Goal: Task Accomplishment & Management: Manage account settings

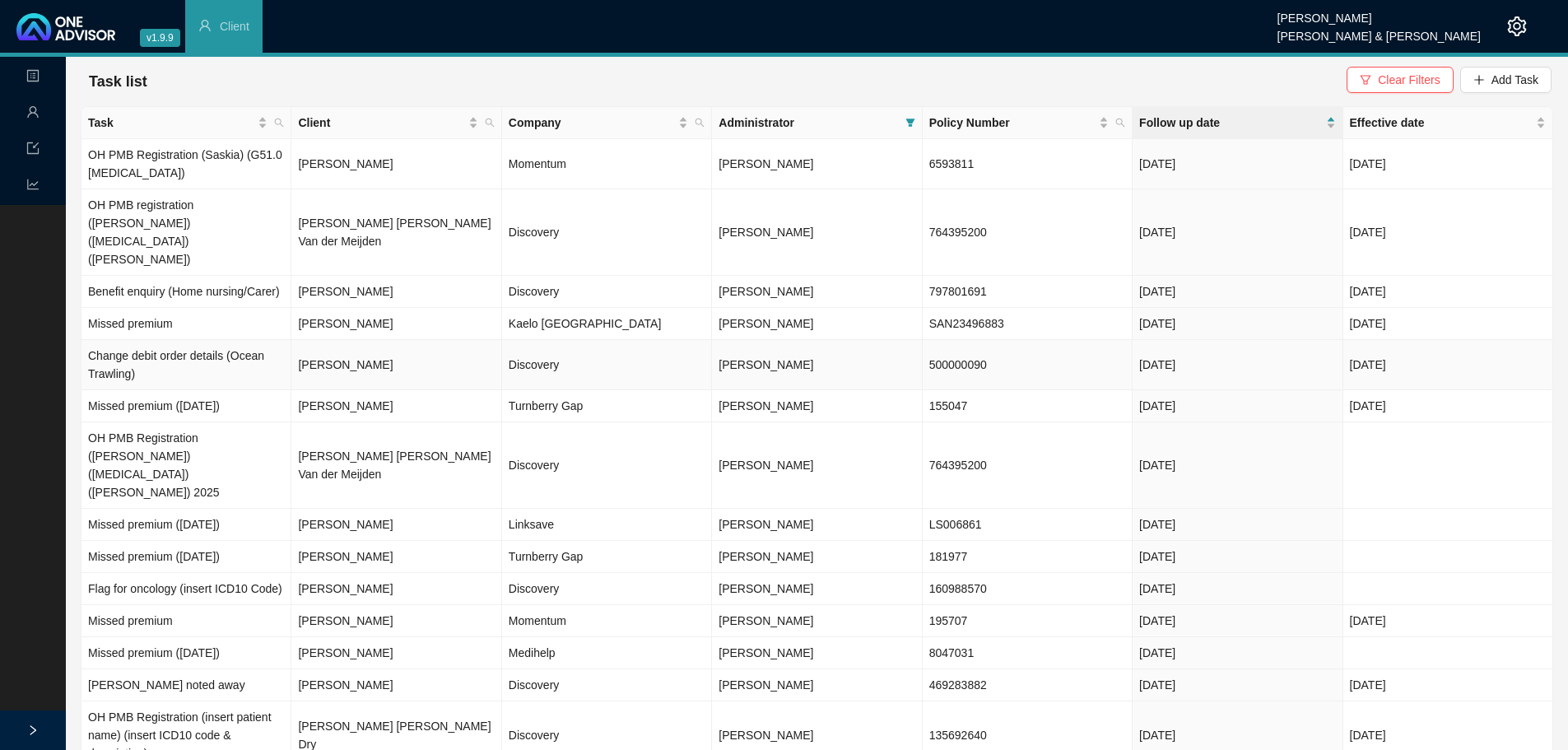
click at [520, 341] on td "Discovery" at bounding box center [607, 366] width 210 height 50
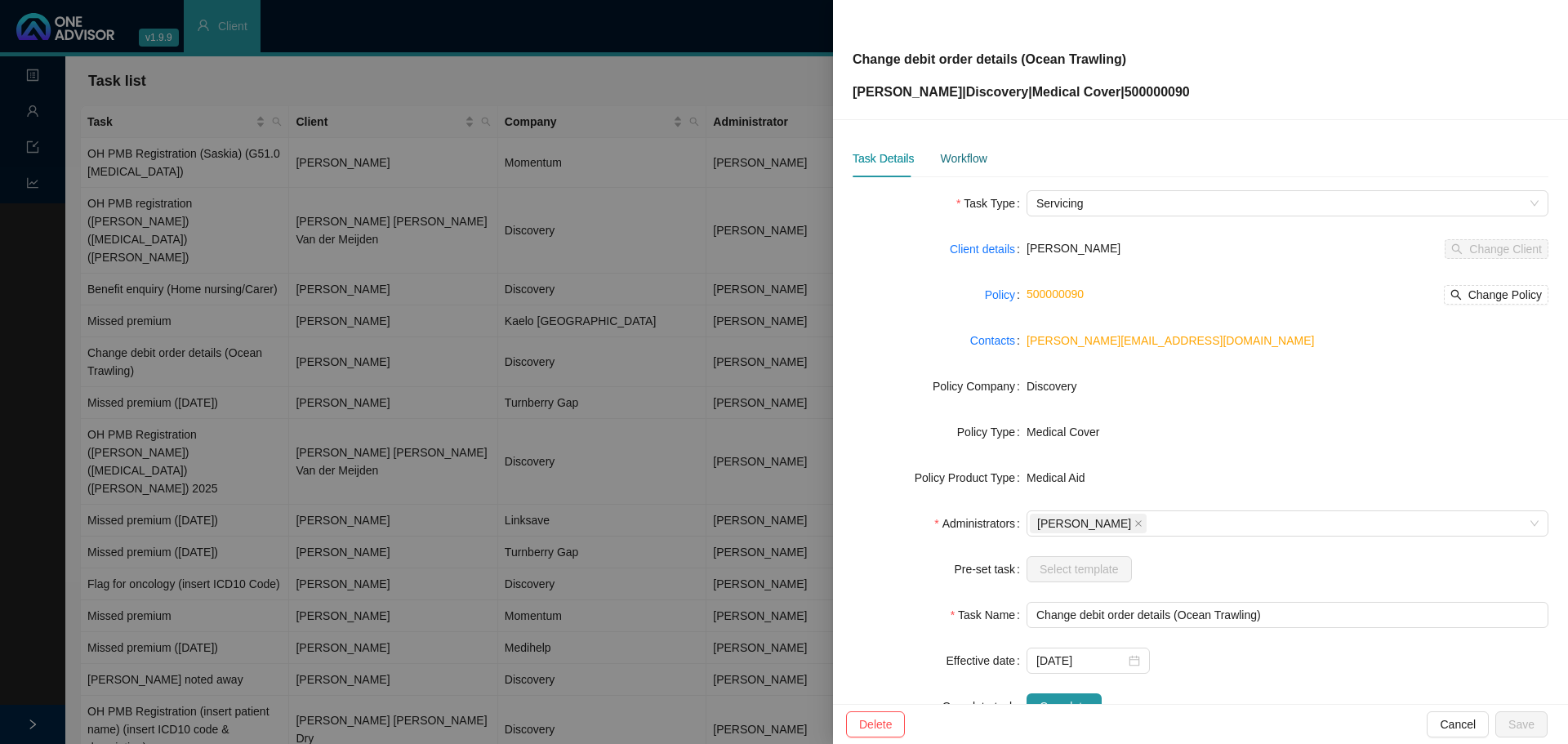
click at [966, 156] on div "Workflow" at bounding box center [963, 158] width 46 height 18
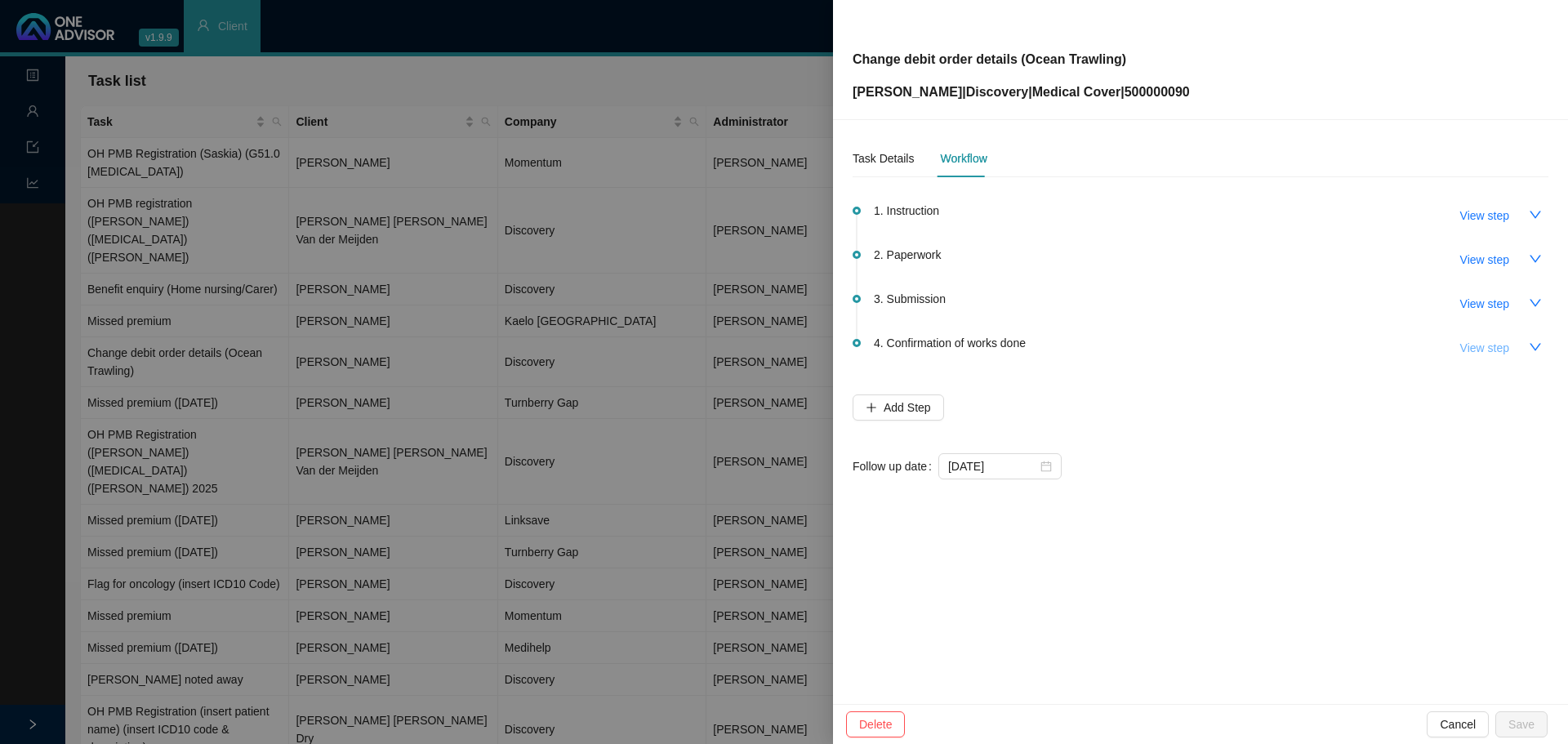
click at [1512, 346] on button "View step" at bounding box center [1485, 347] width 75 height 26
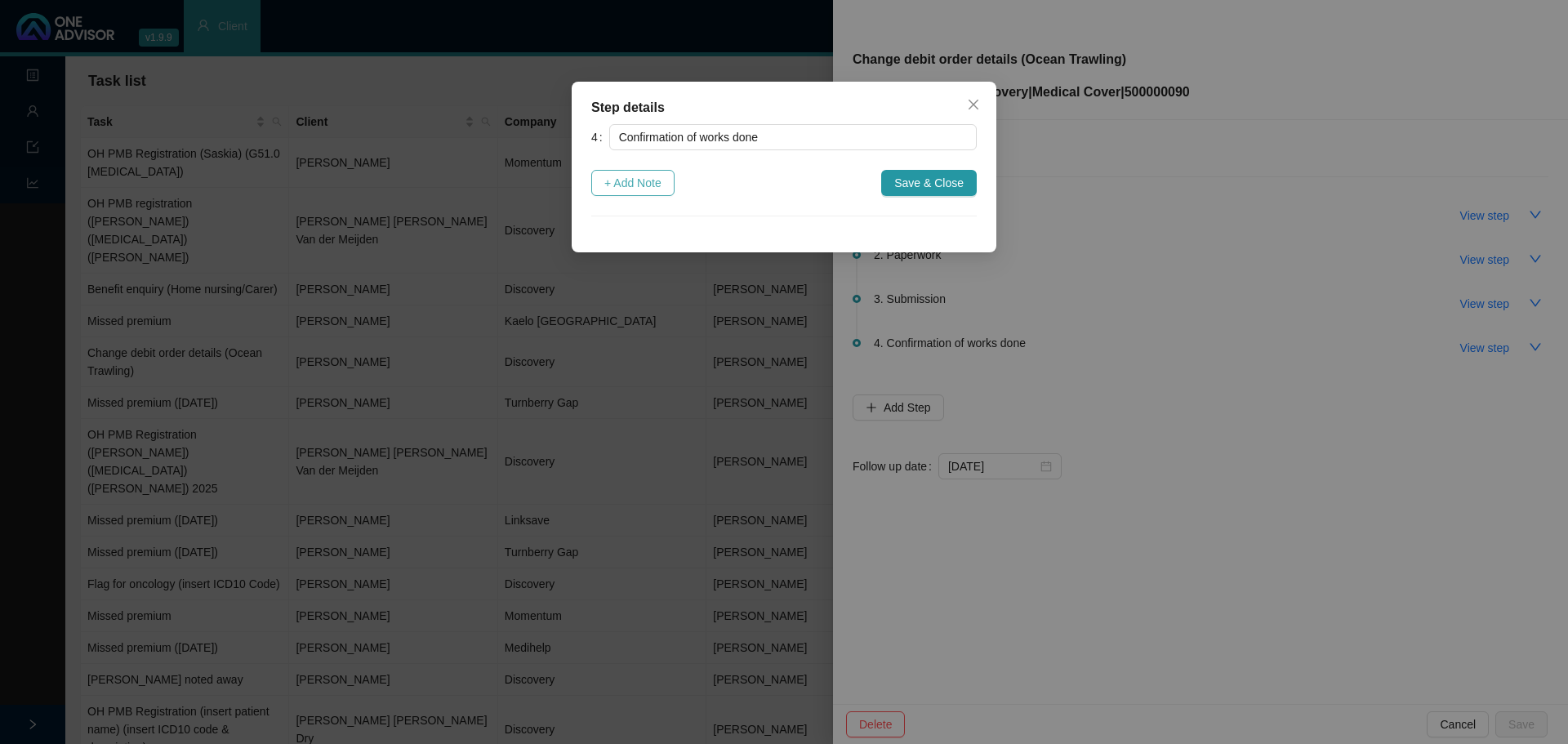
click at [632, 183] on span "+ Add Note" at bounding box center [632, 183] width 57 height 18
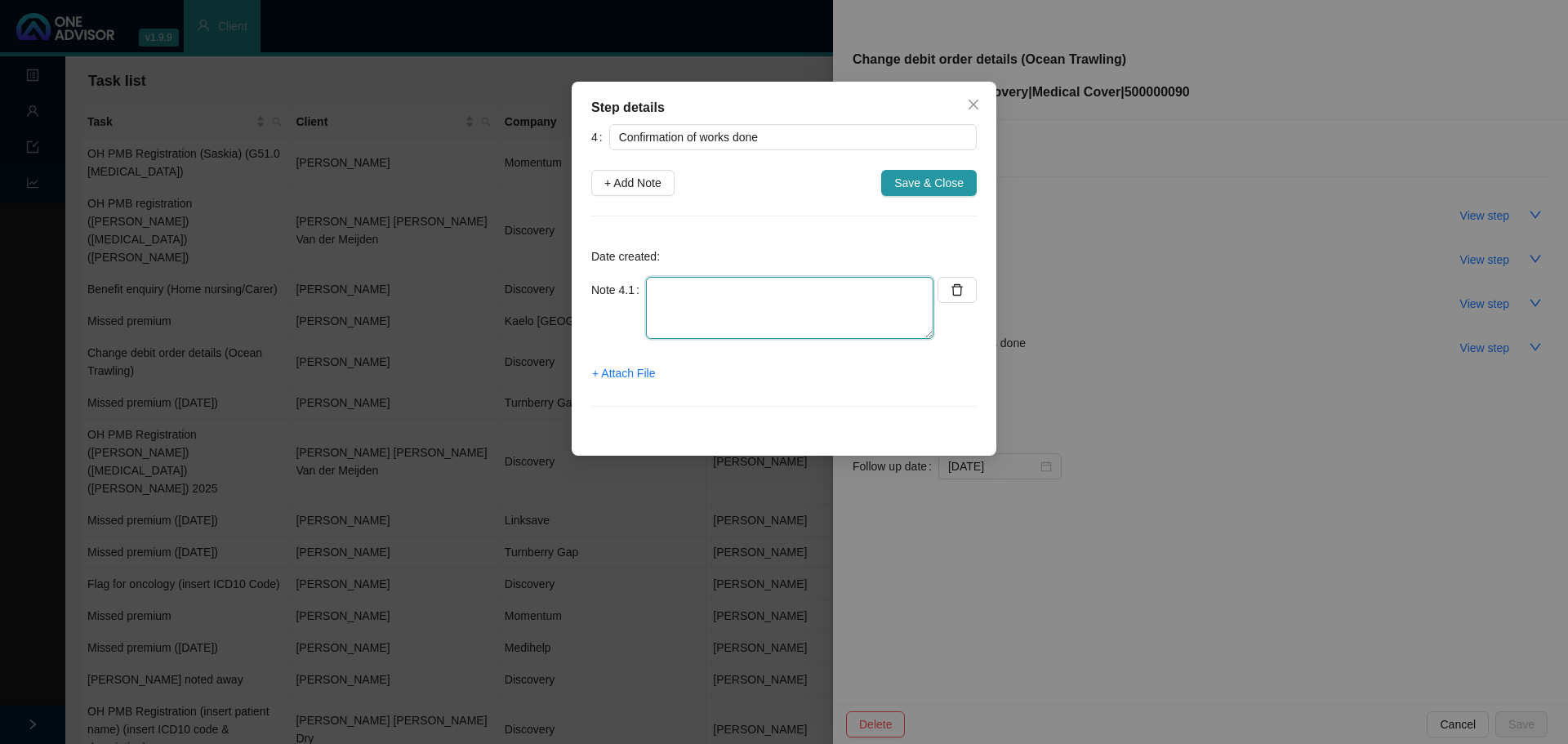
drag, startPoint x: 698, startPoint y: 300, endPoint x: 721, endPoint y: 298, distance: 23.1
click at [706, 299] on textarea at bounding box center [790, 308] width 288 height 63
type textarea "U"
type textarea "i"
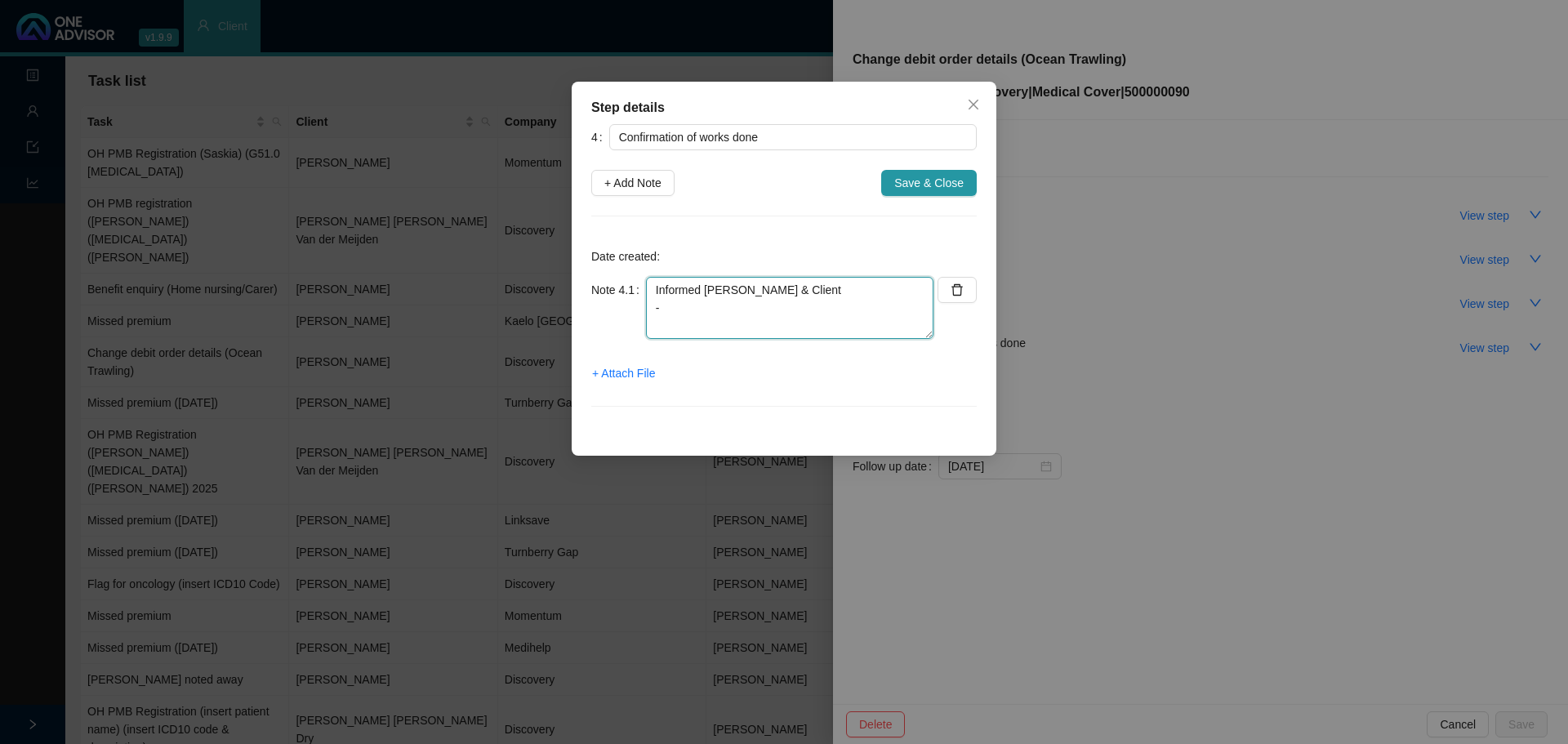
paste textarea "- Removed from Sea Harvest employee group, effective [DATE] - Moved over to pri…"
click at [679, 310] on textarea "Informed [PERSON_NAME] & Client - - Removed from Sea Harvest employee group, ef…" at bounding box center [790, 308] width 288 height 63
click at [760, 322] on textarea "Informed [PERSON_NAME] & Client - Removed from Sea Harvest employee group, effe…" at bounding box center [790, 308] width 288 height 63
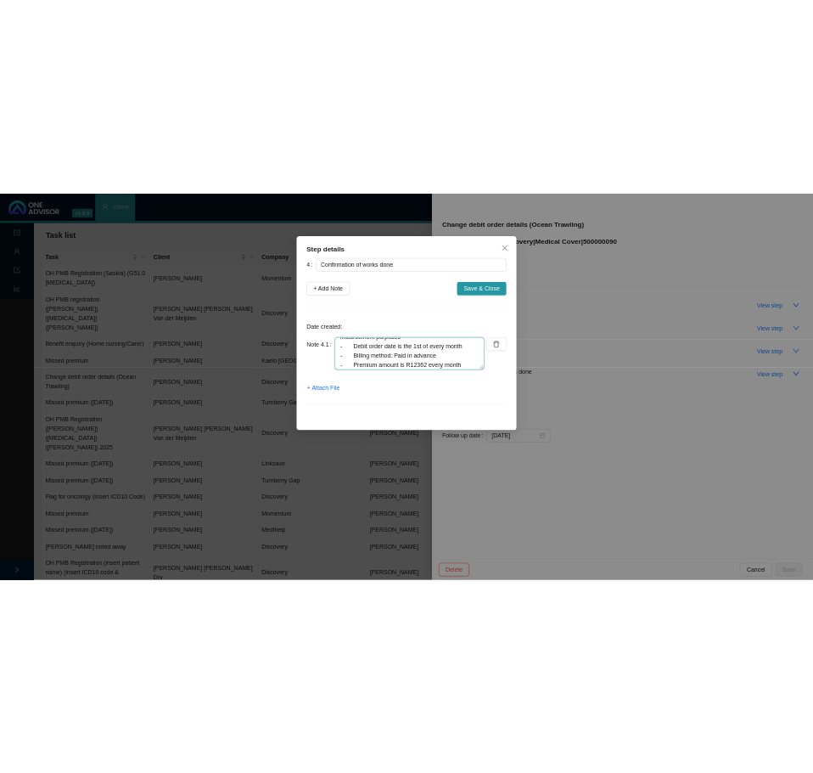
scroll to position [163, 0]
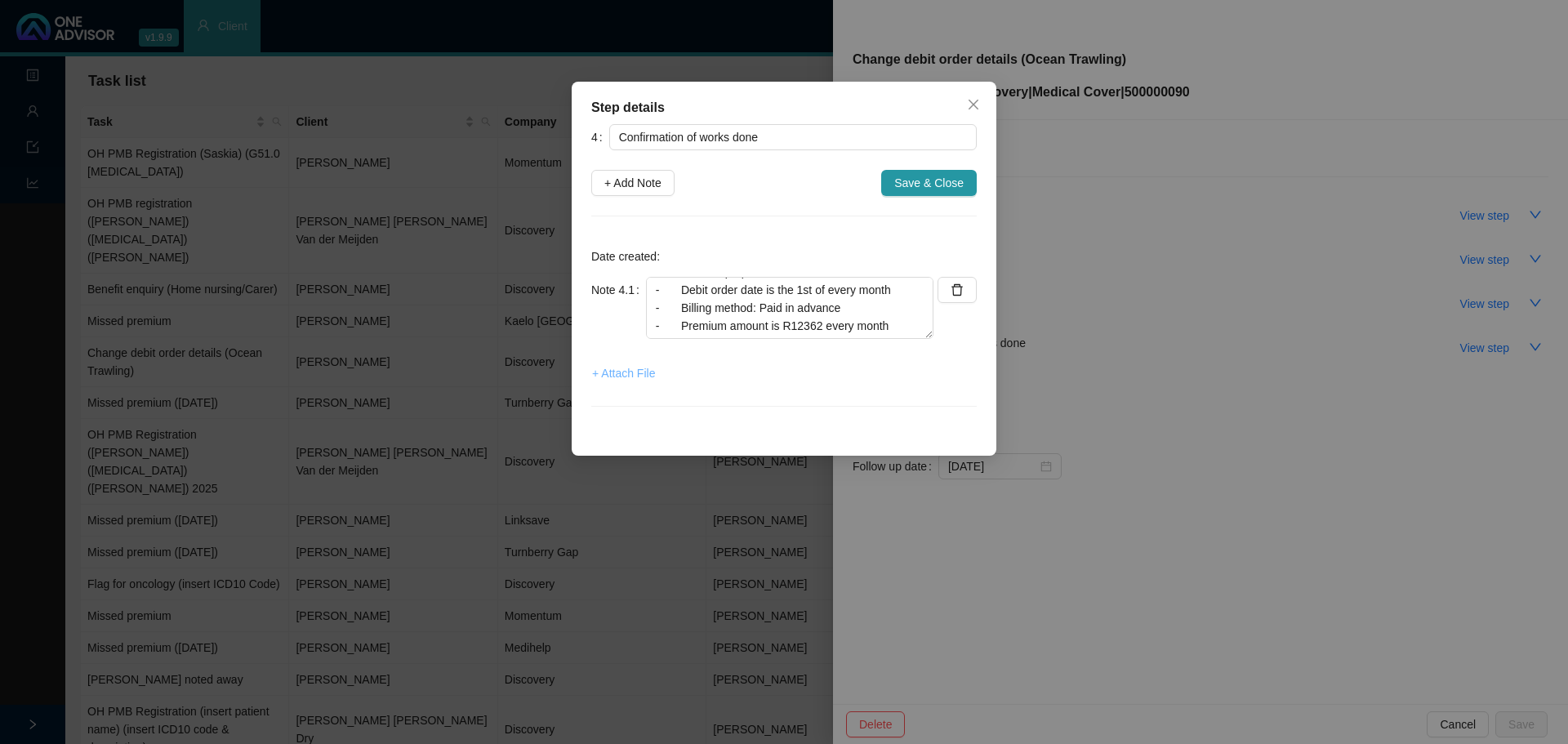
click at [621, 370] on span "+ Attach File" at bounding box center [623, 373] width 63 height 18
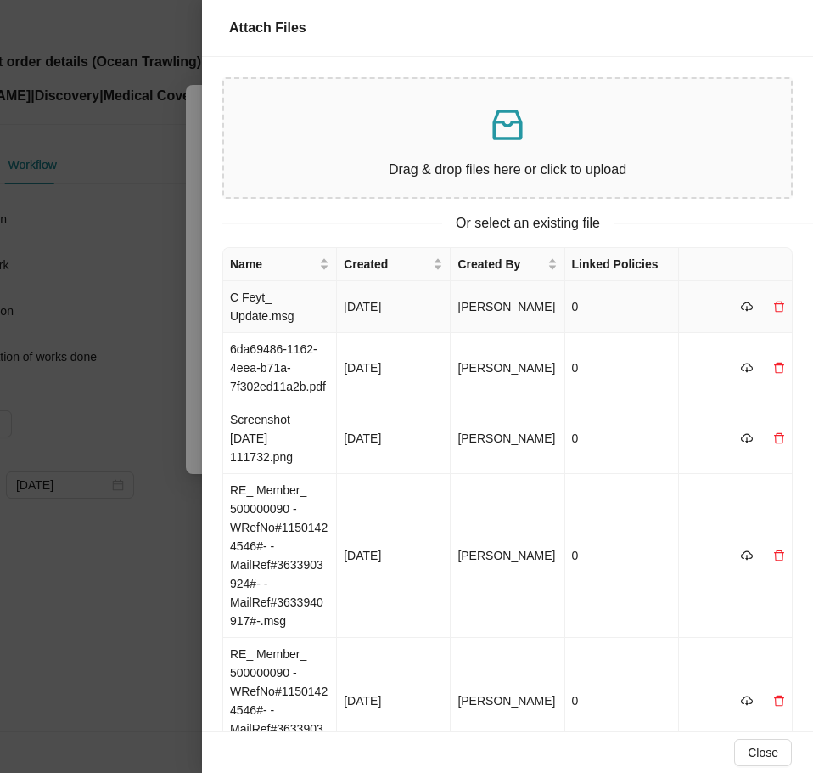
click at [273, 311] on td "C Feyt_ Update.msg" at bounding box center [280, 307] width 114 height 52
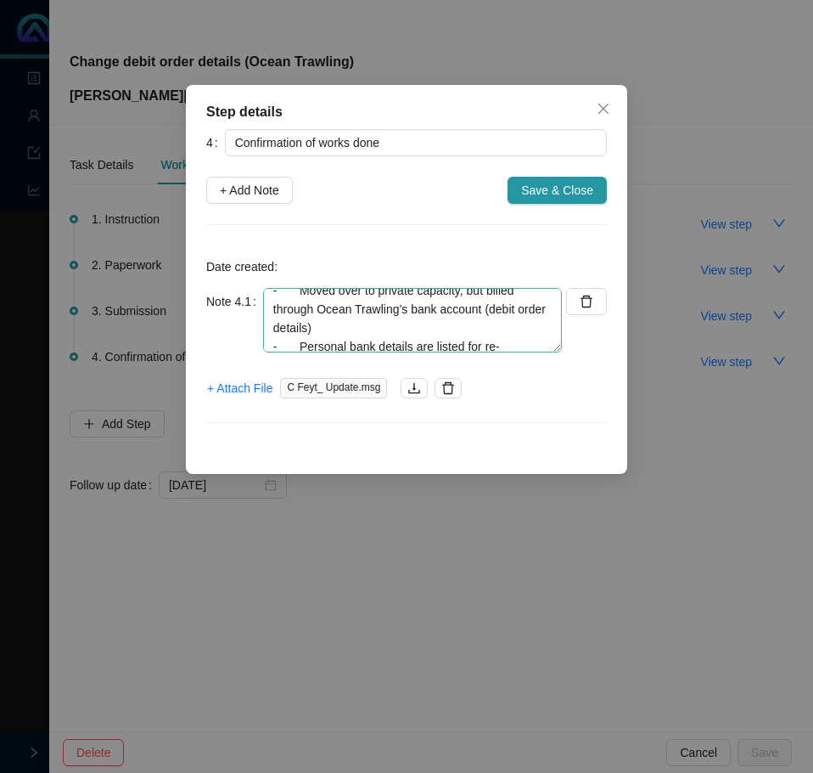
scroll to position [0, 0]
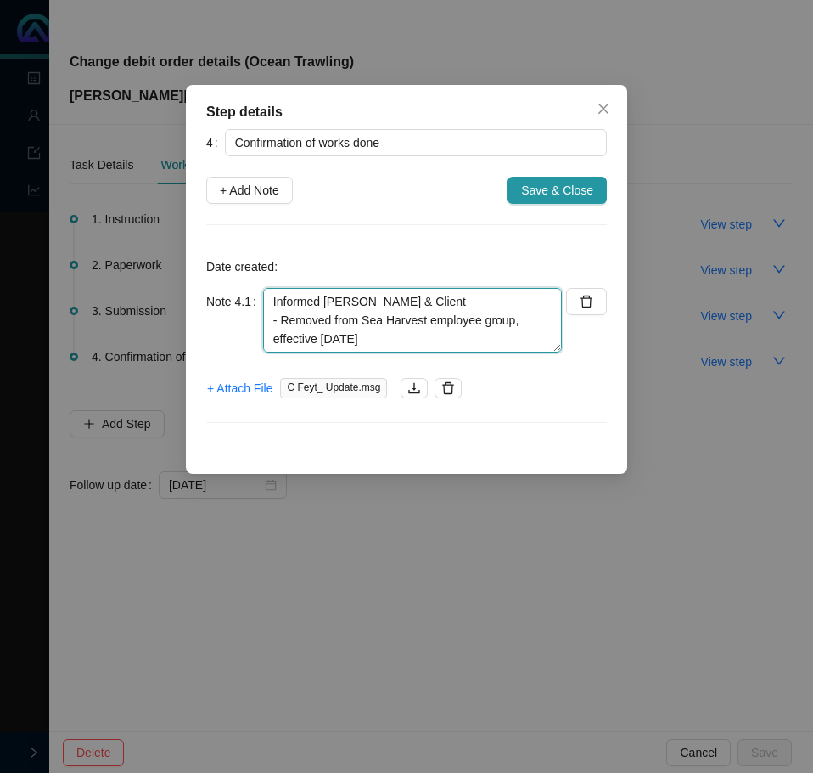
drag, startPoint x: 419, startPoint y: 299, endPoint x: 429, endPoint y: 296, distance: 9.7
click at [420, 298] on textarea "Informed [PERSON_NAME] & Client - Removed from Sea Harvest employee group, effe…" at bounding box center [412, 320] width 299 height 65
click at [384, 299] on textarea "Informed [PERSON_NAME] & Client: - Removed from Sea Harvest employee group, eff…" at bounding box center [412, 320] width 299 height 65
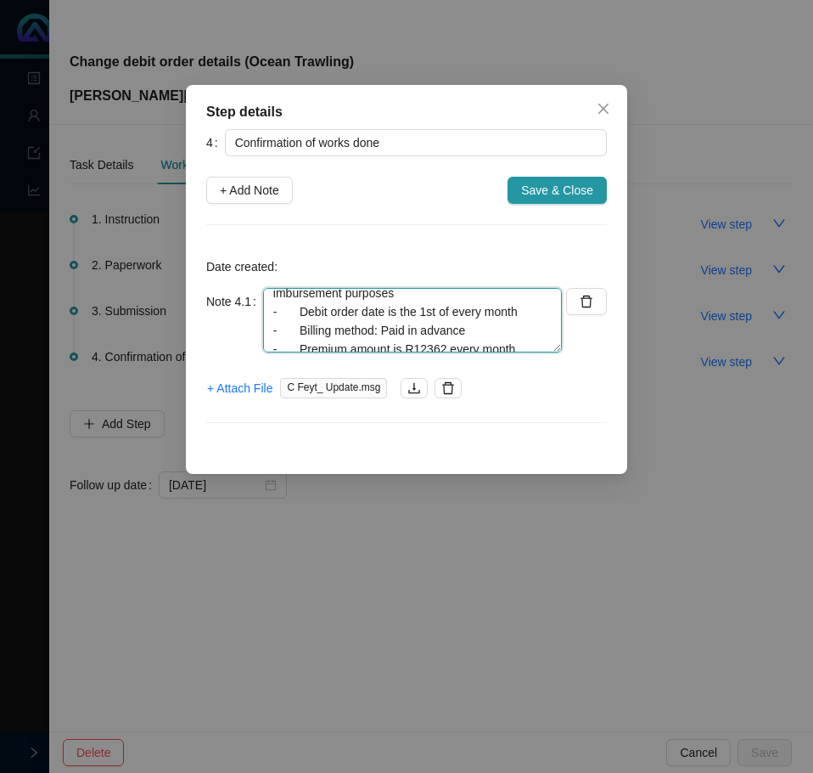
scroll to position [168, 0]
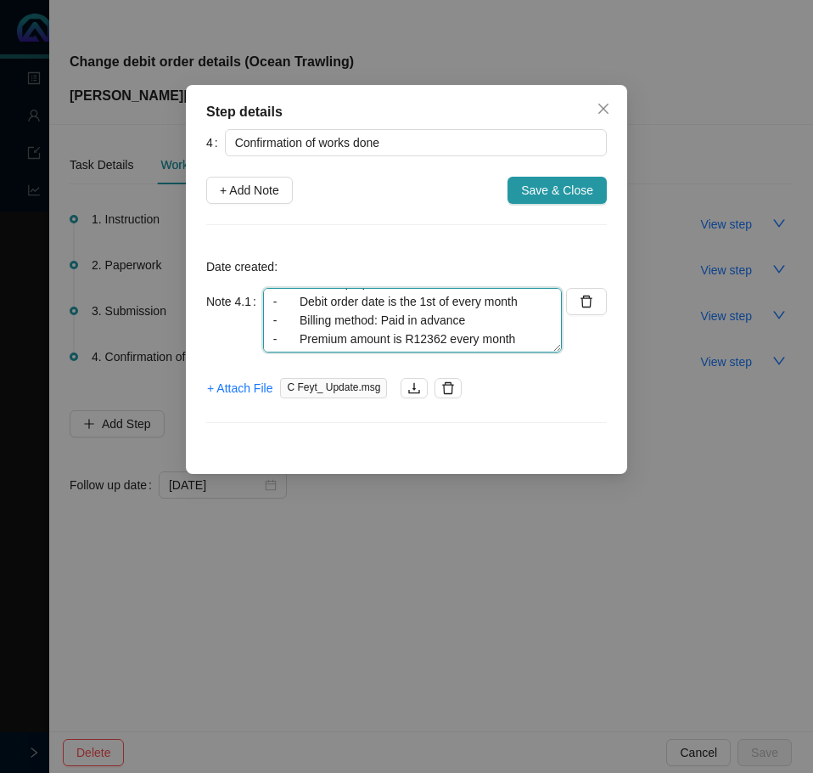
drag, startPoint x: 511, startPoint y: 318, endPoint x: 543, endPoint y: 328, distance: 33.8
click at [516, 318] on textarea "Informed [PERSON_NAME] & client: - Removed from Sea Harvest employee group, eff…" at bounding box center [412, 320] width 299 height 65
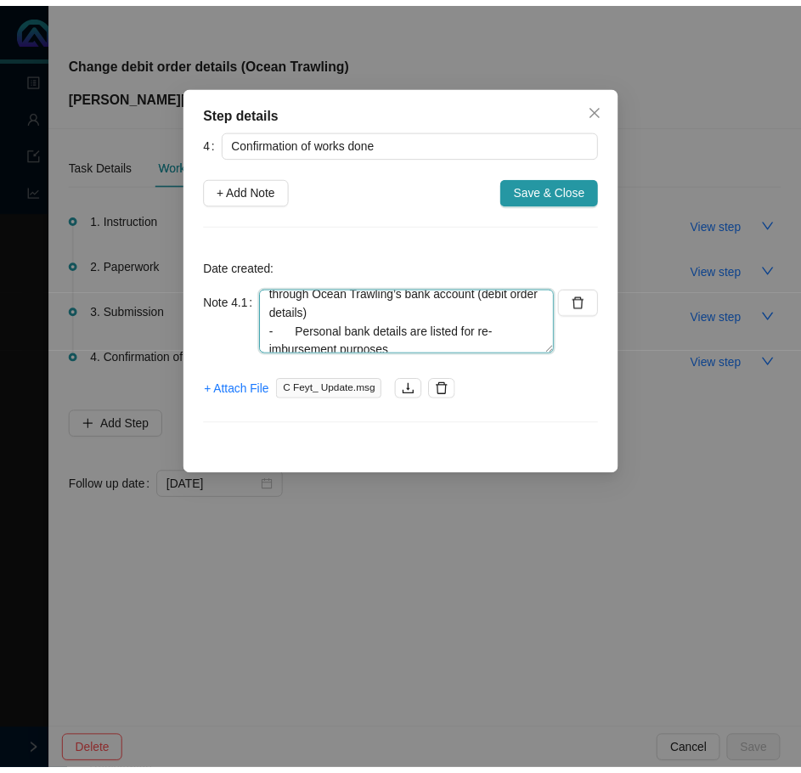
scroll to position [0, 0]
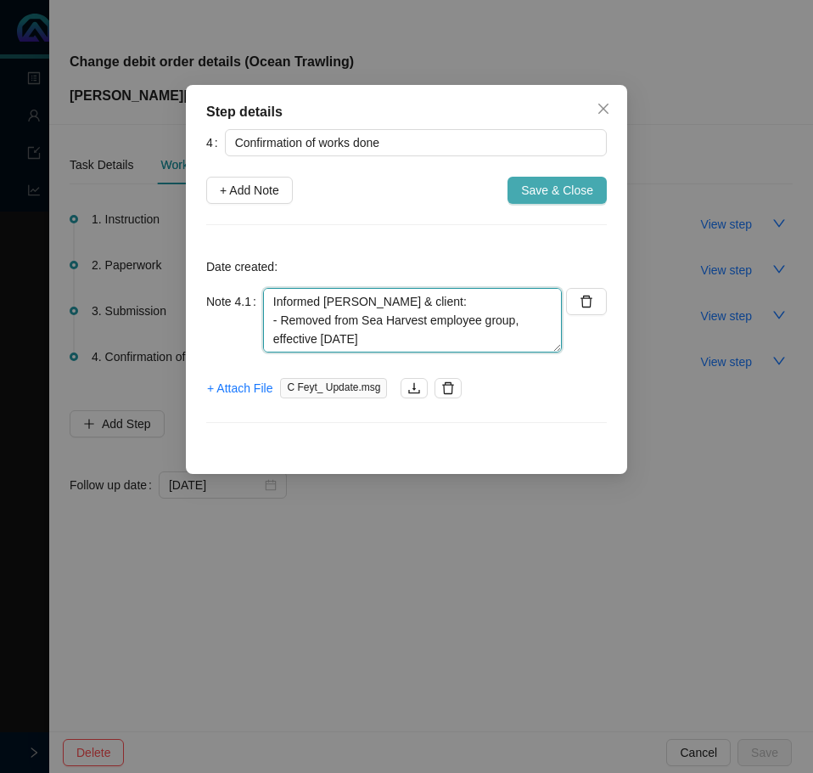
type textarea "Informed [PERSON_NAME] & client: - Removed from Sea Harvest employee group, eff…"
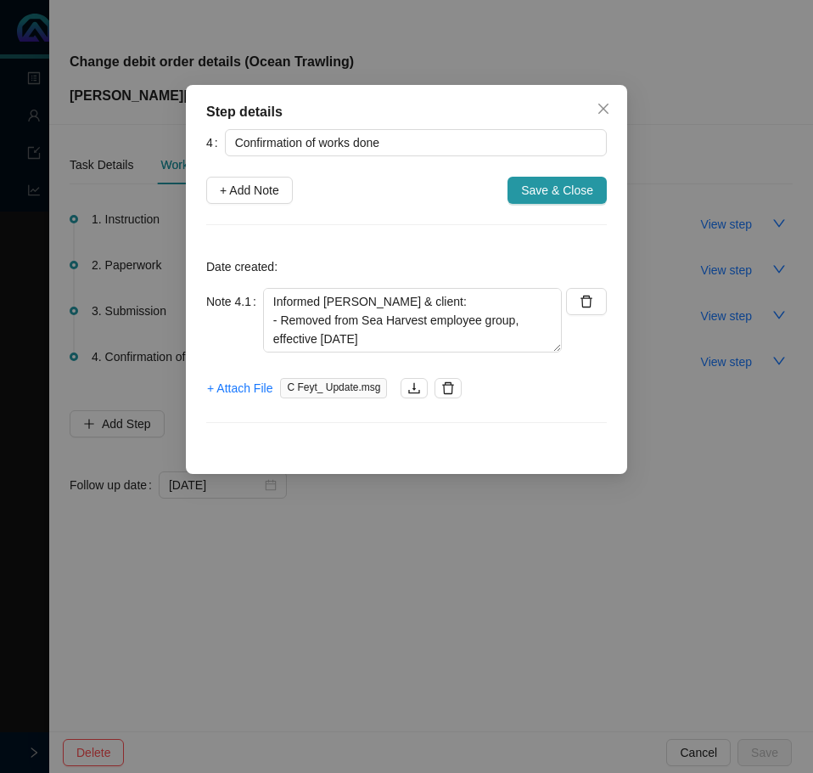
drag, startPoint x: 569, startPoint y: 191, endPoint x: 616, endPoint y: 181, distance: 47.8
click at [569, 190] on span "Save & Close" at bounding box center [557, 190] width 72 height 19
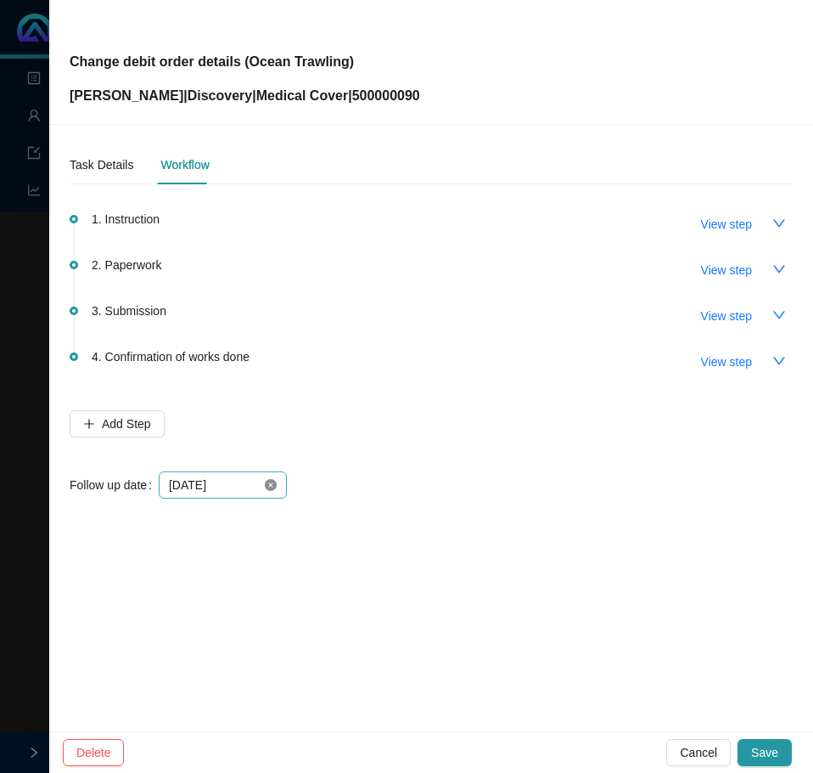
click at [273, 486] on icon "close-circle" at bounding box center [271, 485] width 12 height 12
click at [268, 483] on div at bounding box center [223, 484] width 108 height 19
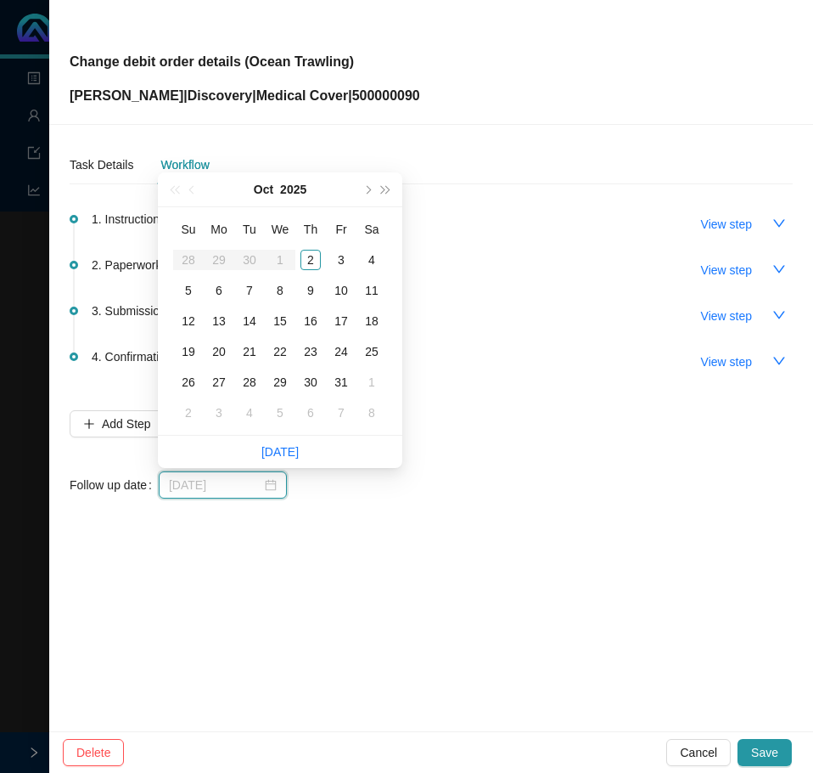
type input "[DATE]"
click at [340, 256] on div "3" at bounding box center [341, 260] width 20 height 20
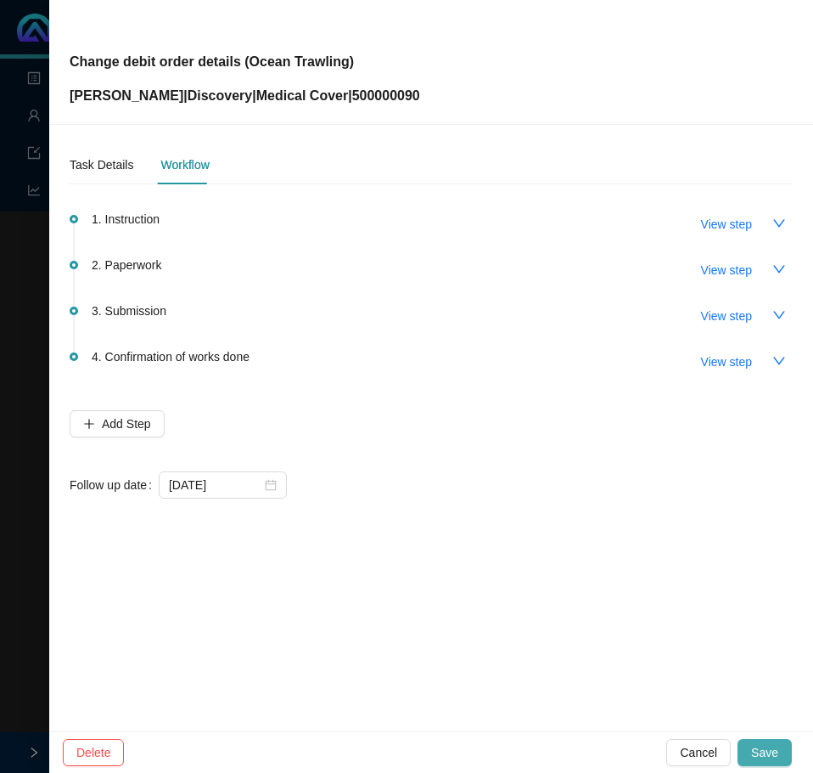
click at [766, 745] on span "Save" at bounding box center [764, 752] width 27 height 19
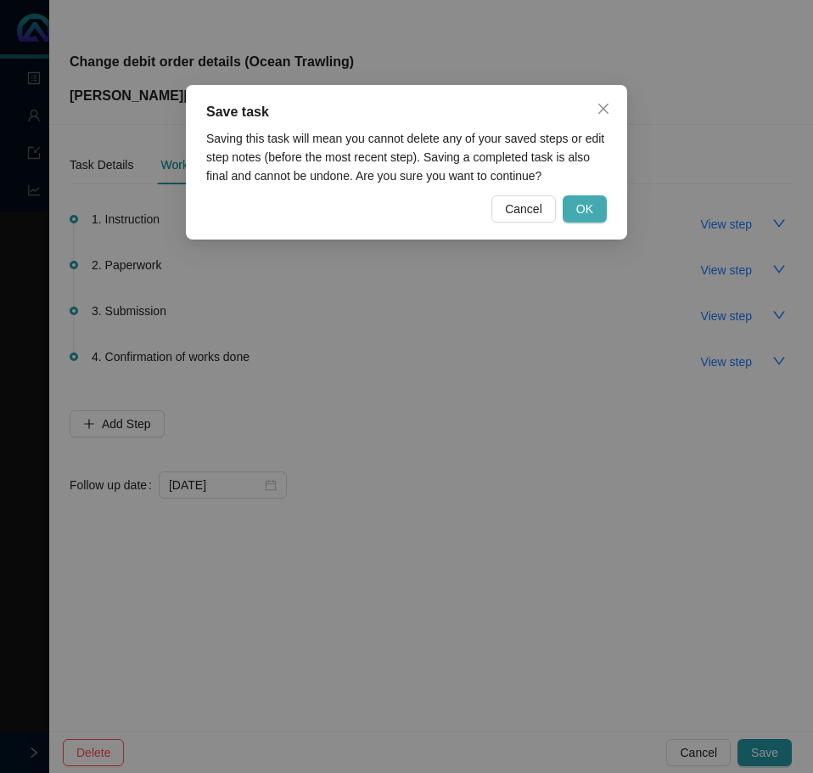
click at [582, 211] on span "OK" at bounding box center [585, 209] width 17 height 19
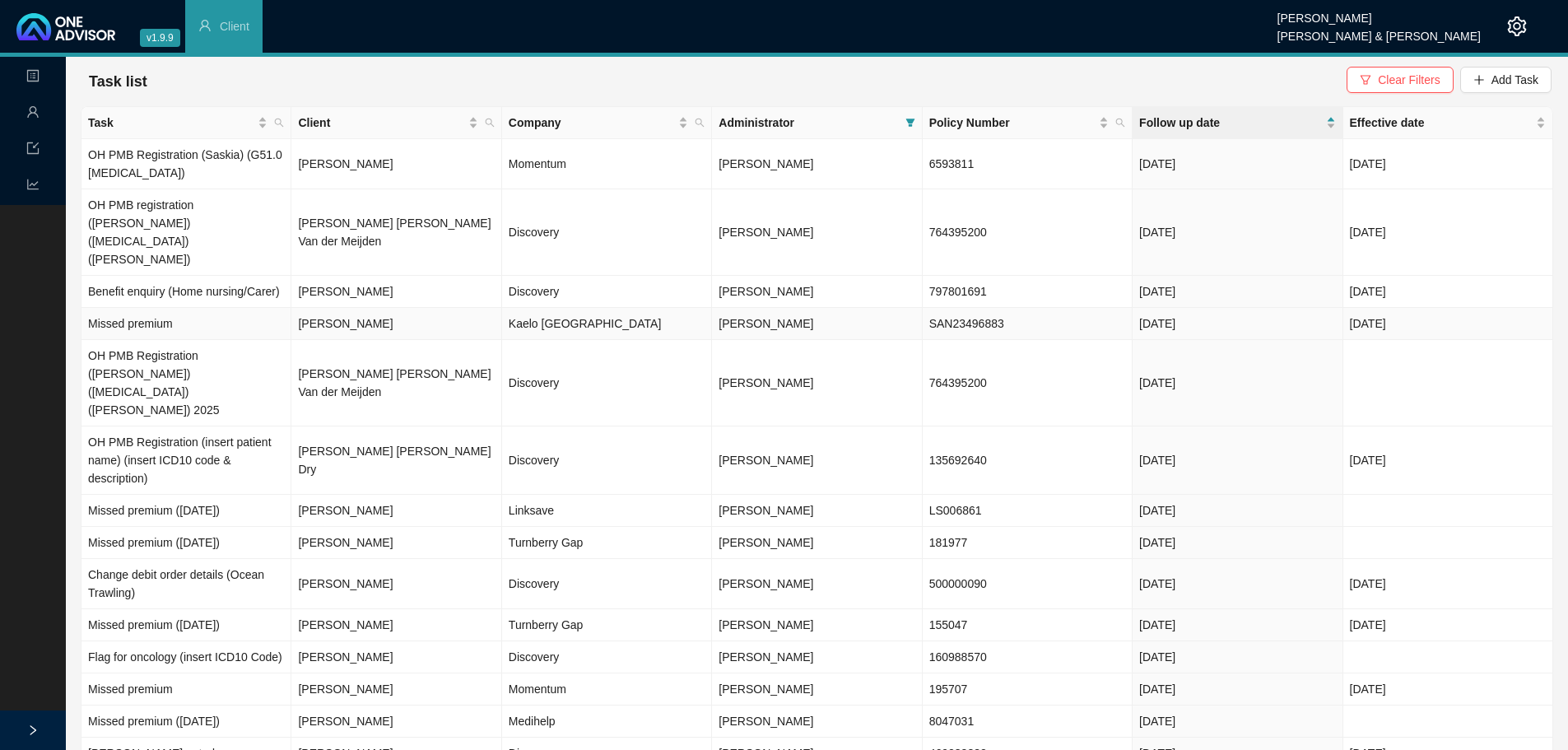
click at [553, 309] on td "Kaelo [GEOGRAPHIC_DATA]" at bounding box center [607, 324] width 210 height 32
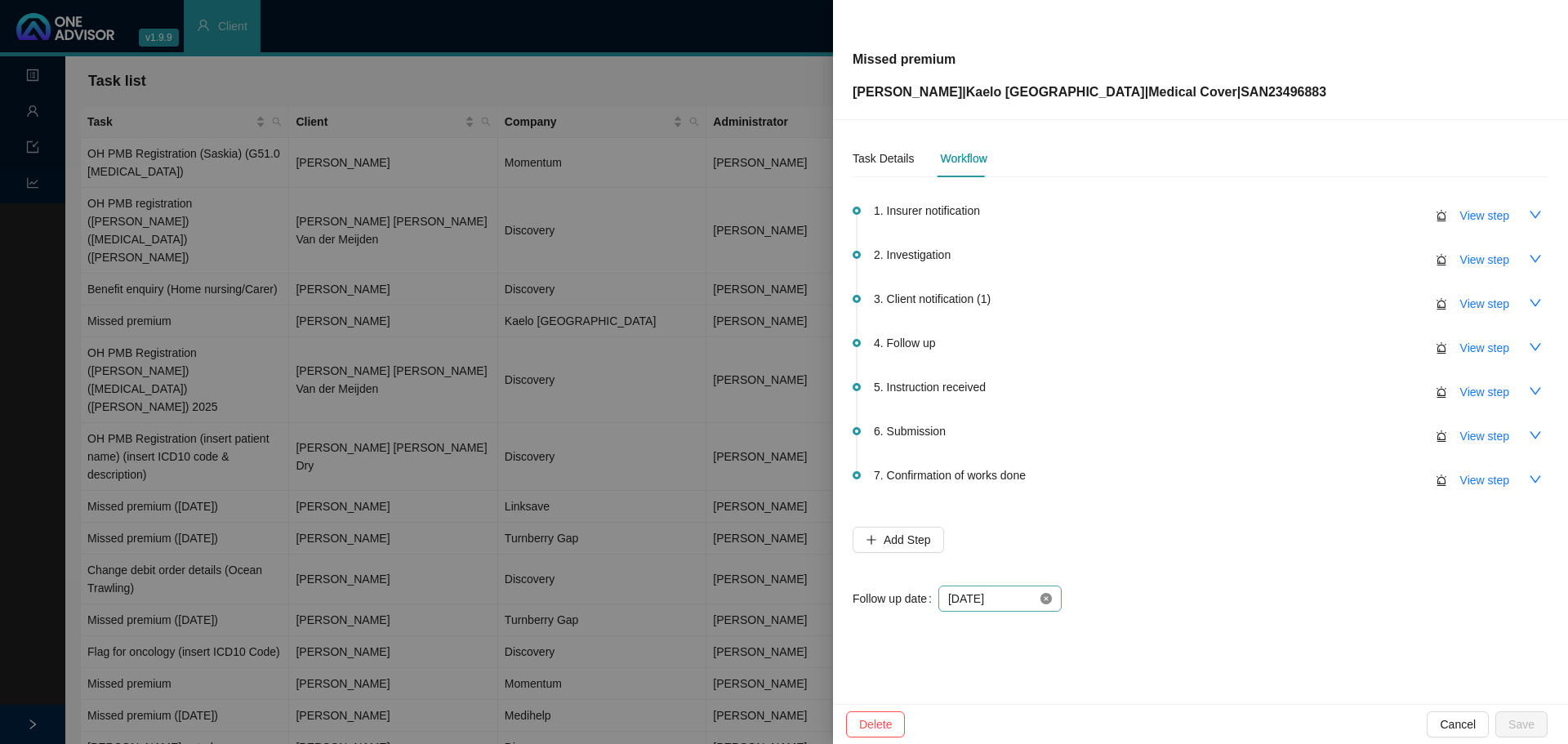
click at [1047, 593] on icon "close-circle" at bounding box center [1047, 599] width 12 height 12
click at [1047, 599] on div at bounding box center [1000, 599] width 104 height 18
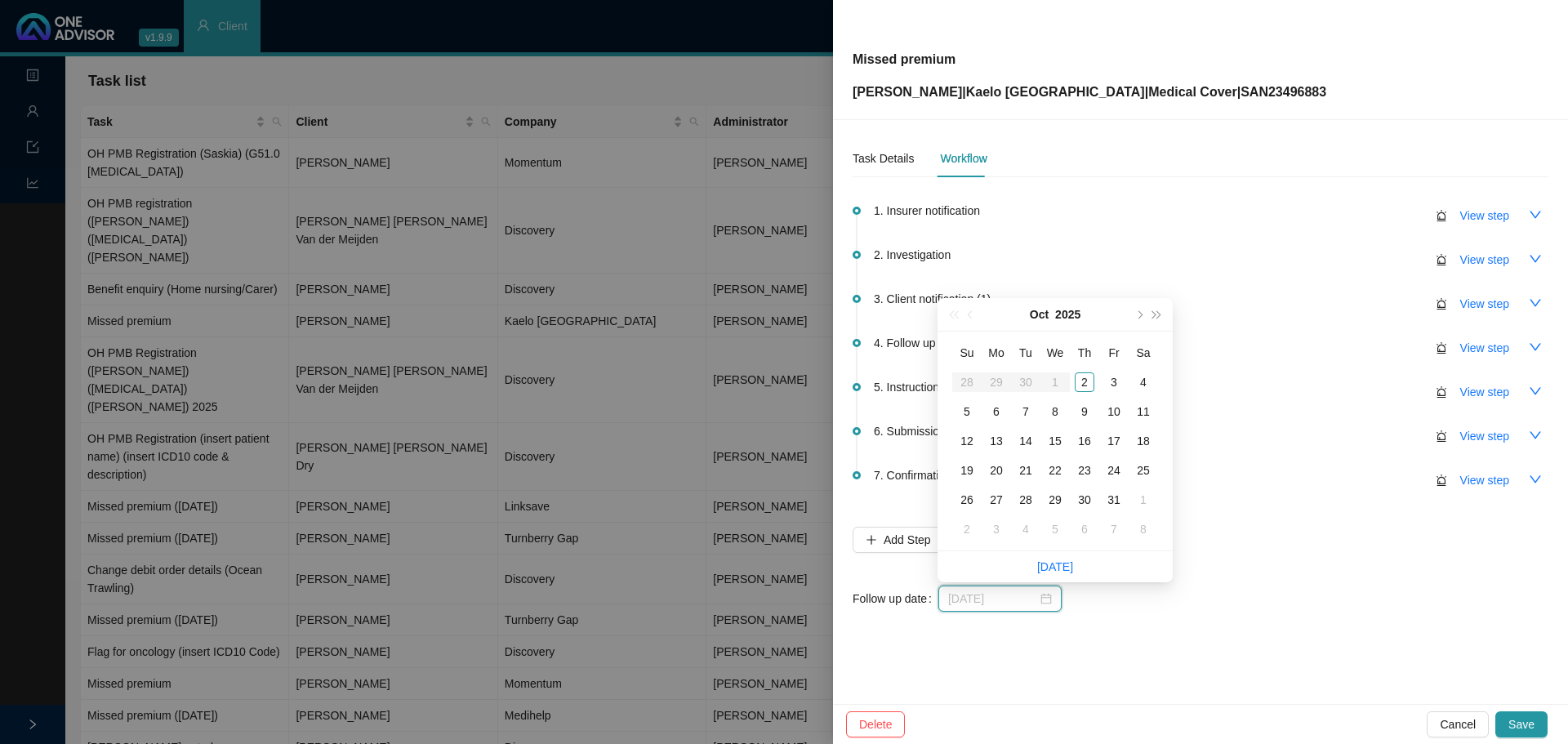
type input "[DATE]"
click at [1112, 380] on div "3" at bounding box center [1114, 382] width 19 height 19
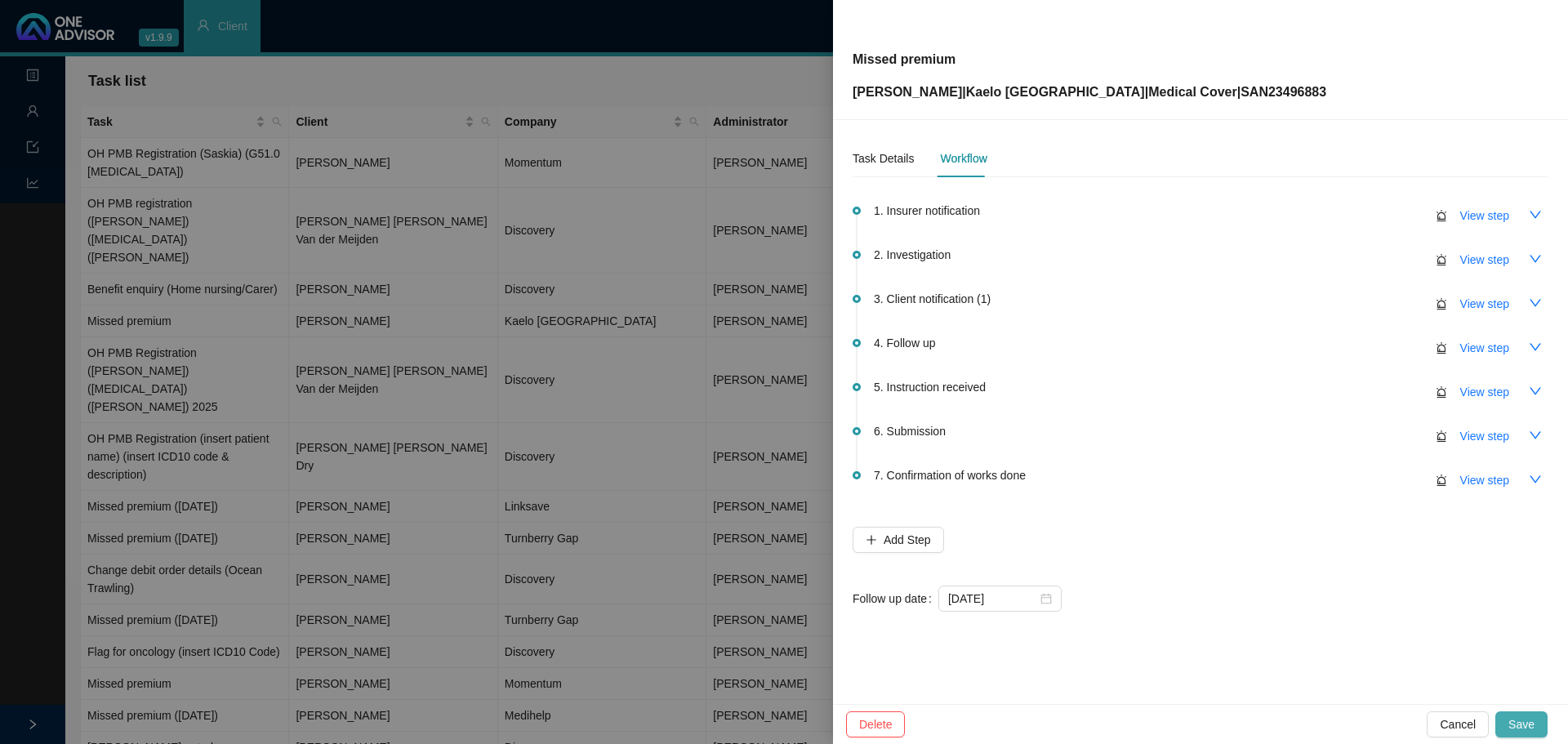
click at [1526, 721] on span "Save" at bounding box center [1521, 725] width 26 height 18
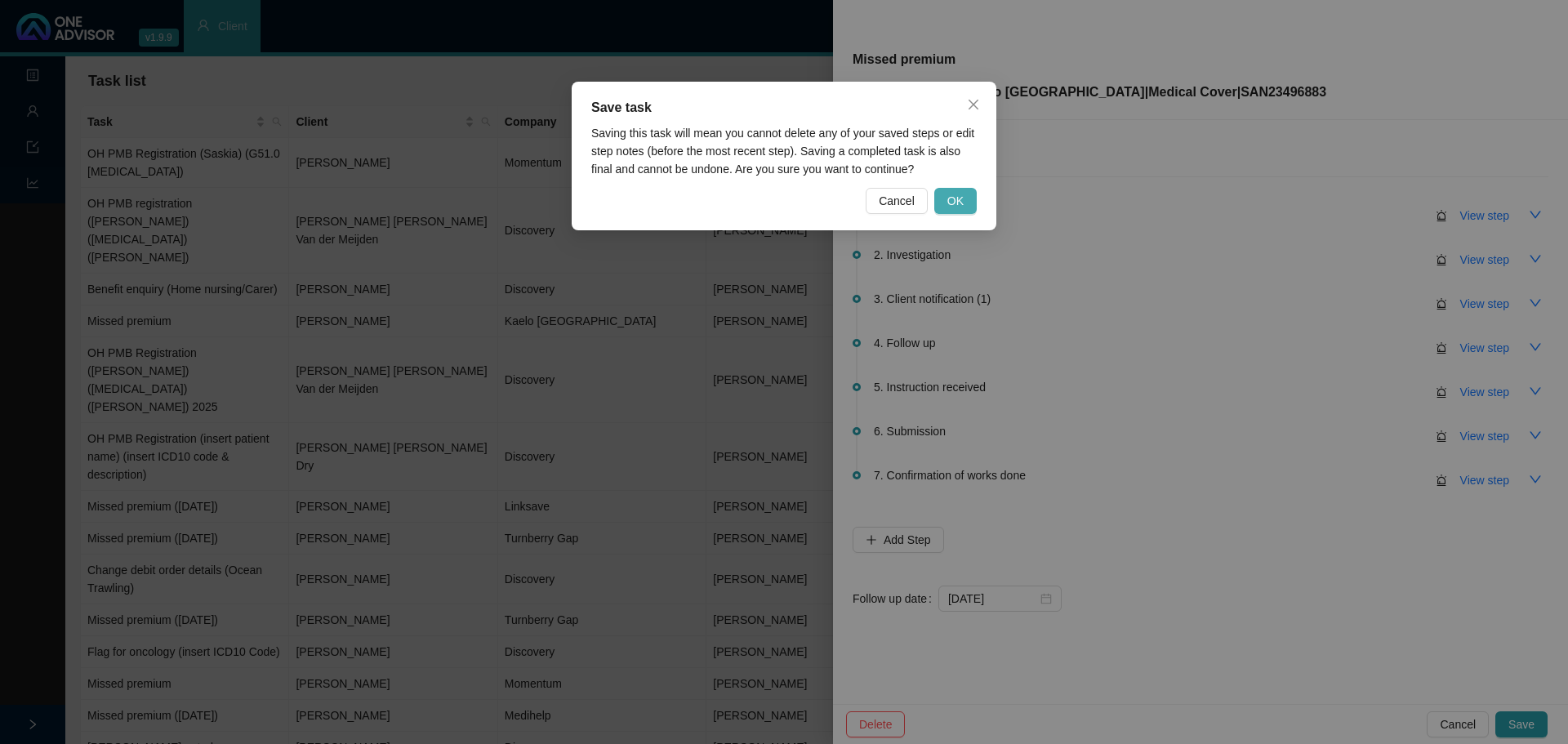
click at [955, 197] on span "OK" at bounding box center [955, 201] width 16 height 18
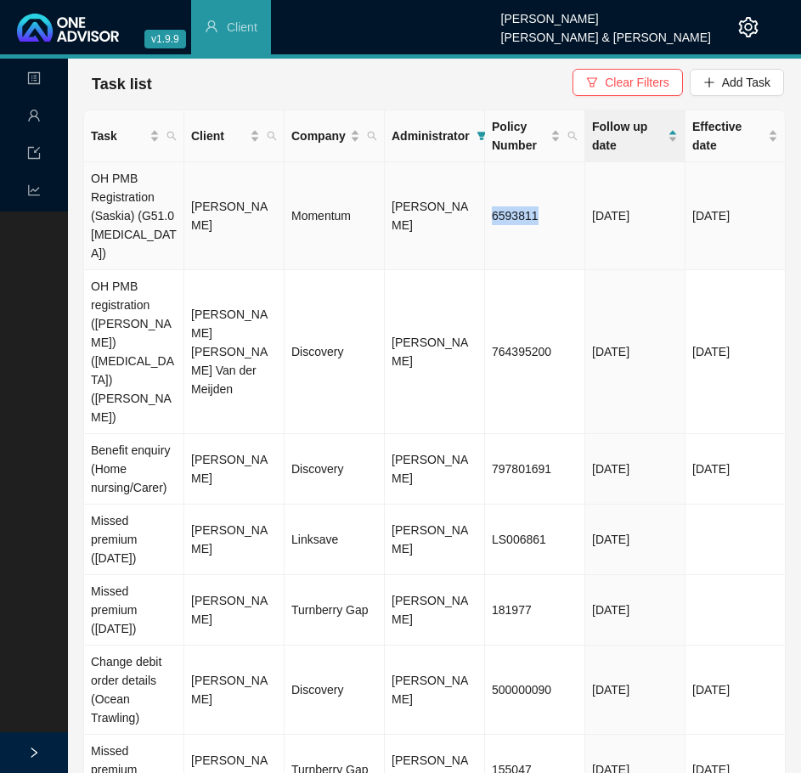
drag, startPoint x: 543, startPoint y: 207, endPoint x: 491, endPoint y: 204, distance: 51.9
click at [491, 204] on td "6593811" at bounding box center [535, 216] width 100 height 108
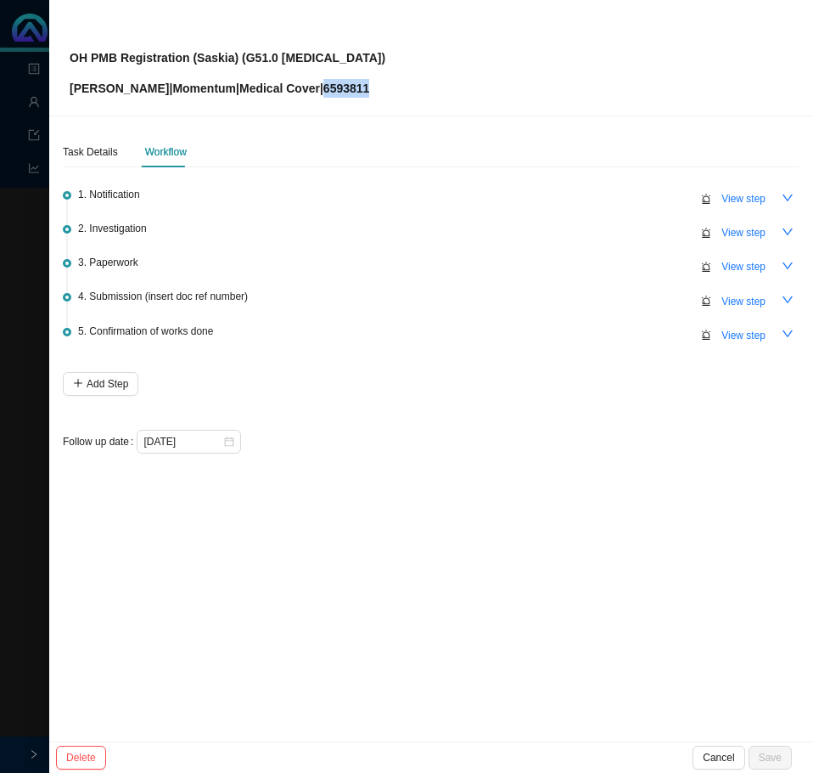
drag, startPoint x: 362, startPoint y: 87, endPoint x: 307, endPoint y: 85, distance: 55.2
click at [307, 85] on div "OH PMB Registration (Saskia) (G51.0 [MEDICAL_DATA]) [PERSON_NAME] | Momentum | …" at bounding box center [431, 58] width 723 height 80
copy p "6593811"
click at [745, 234] on span "View step" at bounding box center [744, 232] width 44 height 17
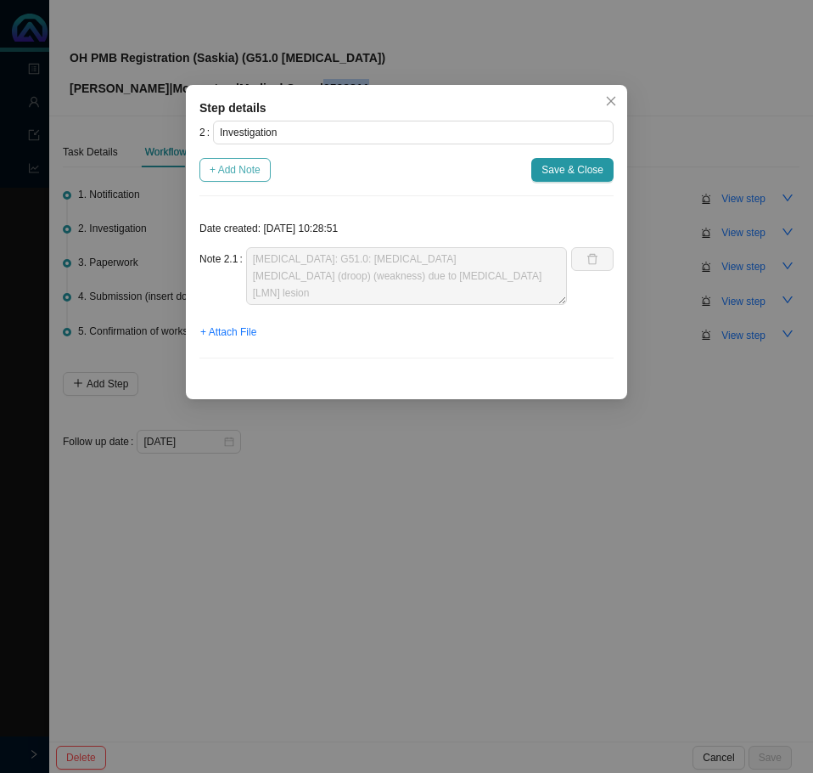
click at [236, 167] on span "+ Add Note" at bounding box center [235, 169] width 51 height 17
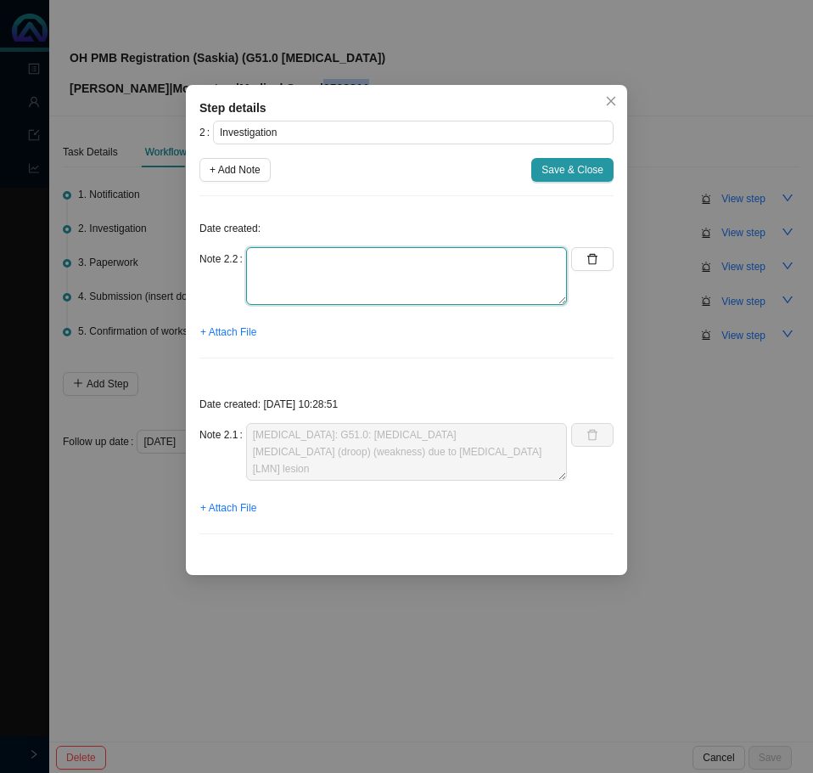
click at [263, 273] on textarea at bounding box center [406, 276] width 321 height 58
paste textarea "700756122"
click at [451, 256] on textarea "Contacted MH // ref: 700756122 Need form to be completed // motivation letter /…" at bounding box center [406, 276] width 321 height 58
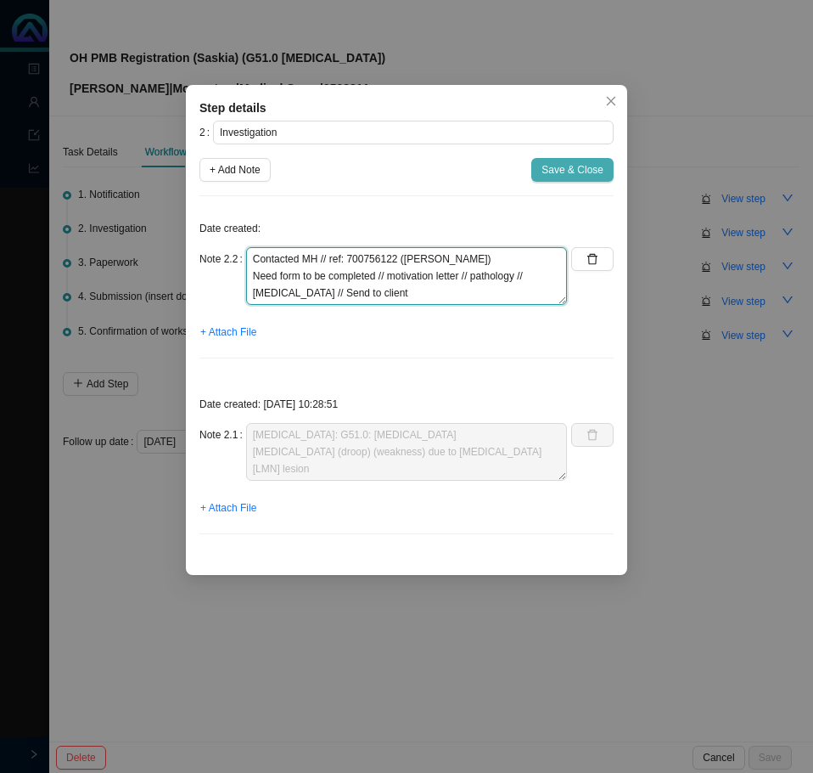
type textarea "Contacted MH // ref: 700756122 ([PERSON_NAME]) Need form to be completed // mot…"
click at [574, 174] on span "Save & Close" at bounding box center [573, 169] width 62 height 17
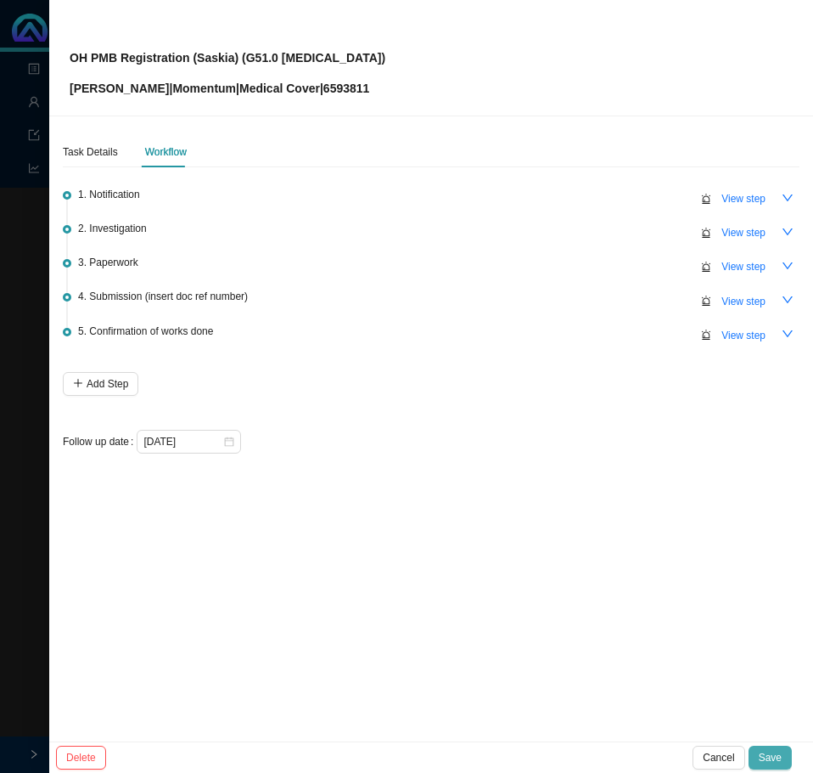
click at [768, 751] on span "Save" at bounding box center [770, 757] width 23 height 17
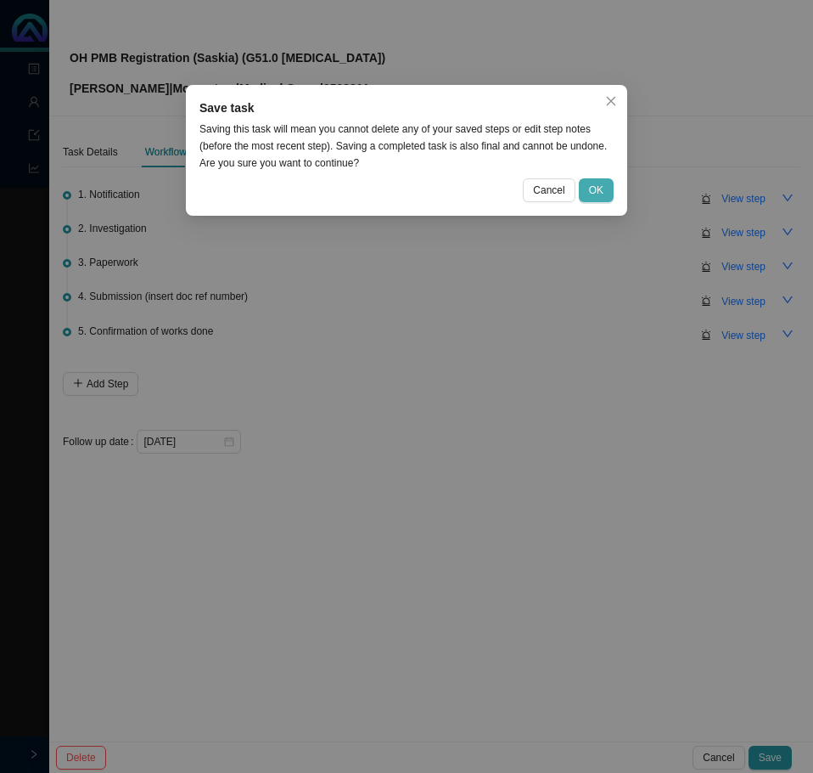
click at [601, 187] on span "OK" at bounding box center [596, 190] width 14 height 17
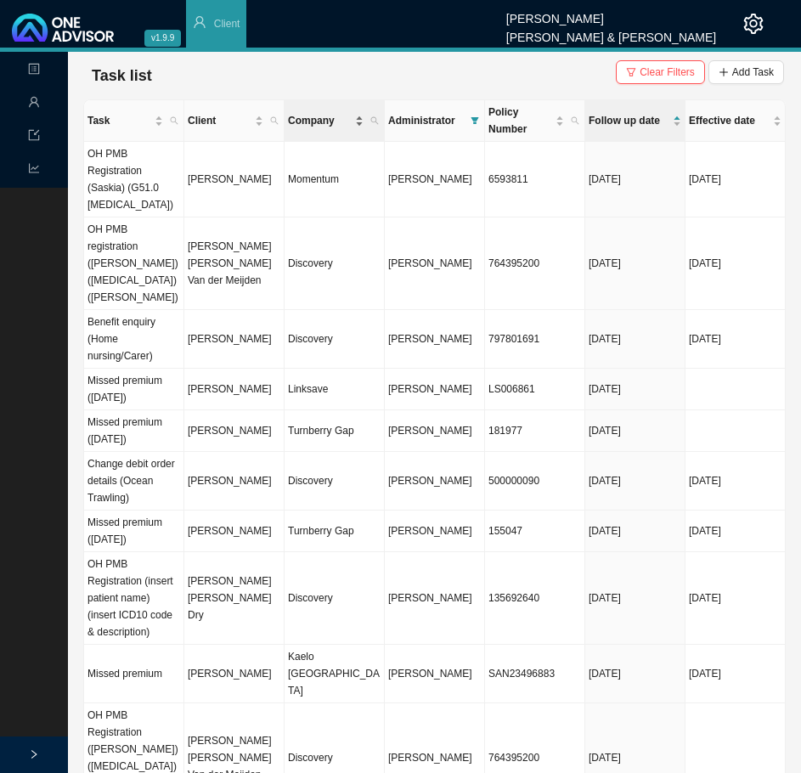
click at [316, 126] on span "Company" at bounding box center [320, 120] width 64 height 17
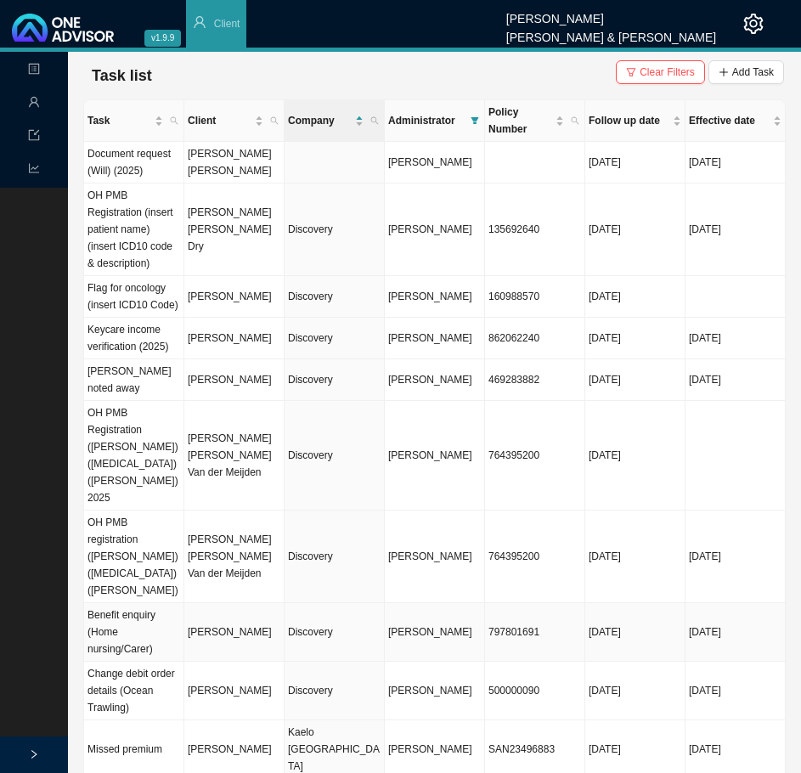
click at [348, 603] on td "Discovery" at bounding box center [334, 632] width 100 height 59
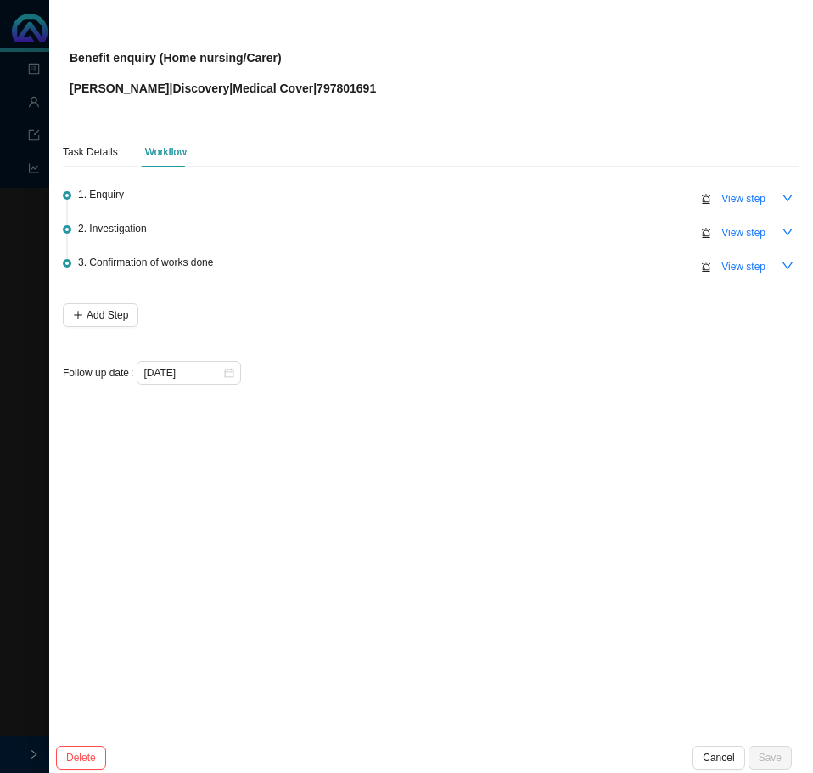
drag, startPoint x: 376, startPoint y: 90, endPoint x: 304, endPoint y: 91, distance: 72.2
click at [304, 91] on div "Benefit enquiry (Home nursing/Carer) [PERSON_NAME] | Discovery | Medical Cover …" at bounding box center [431, 58] width 723 height 80
copy p "797801691"
click at [731, 233] on span "View step" at bounding box center [744, 232] width 44 height 17
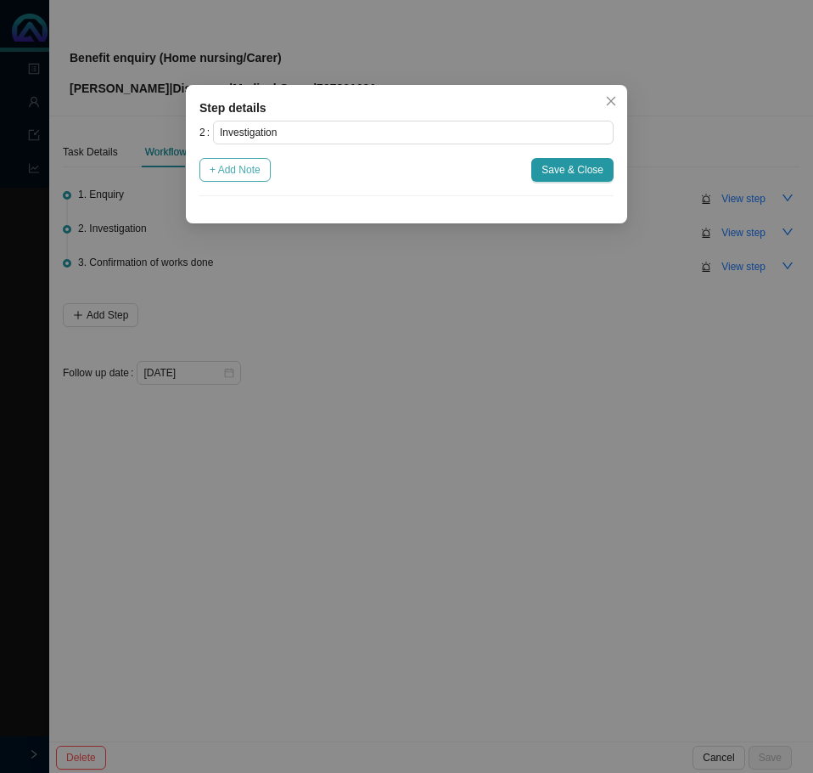
click at [239, 172] on span "+ Add Note" at bounding box center [235, 169] width 51 height 17
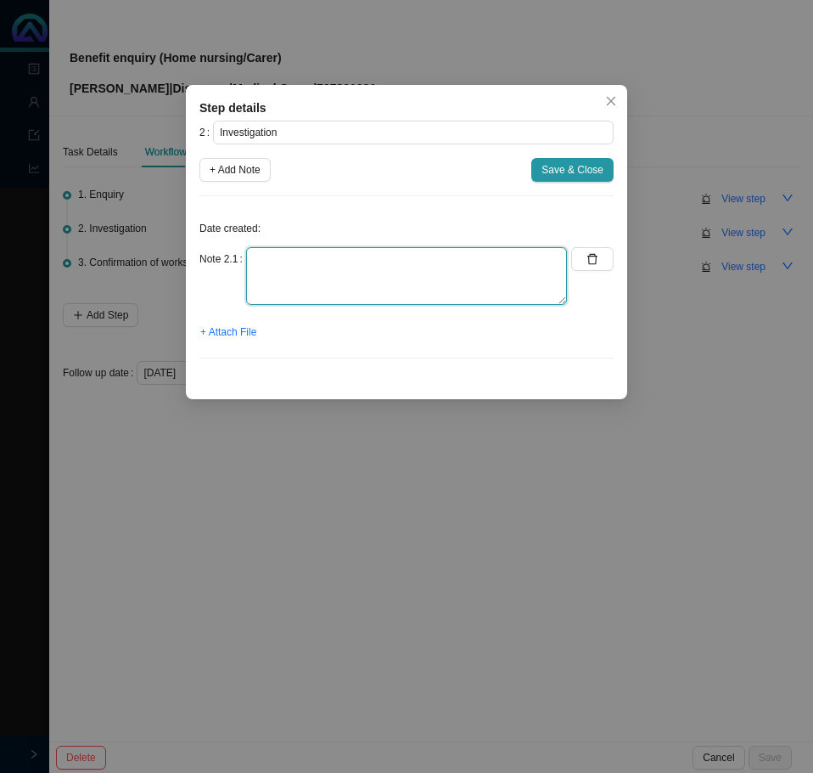
click at [329, 263] on textarea at bounding box center [406, 276] width 321 height 58
type textarea "H"
type textarea "Called DH // Benefit enquiry:"
click at [611, 105] on icon "close" at bounding box center [611, 101] width 12 height 12
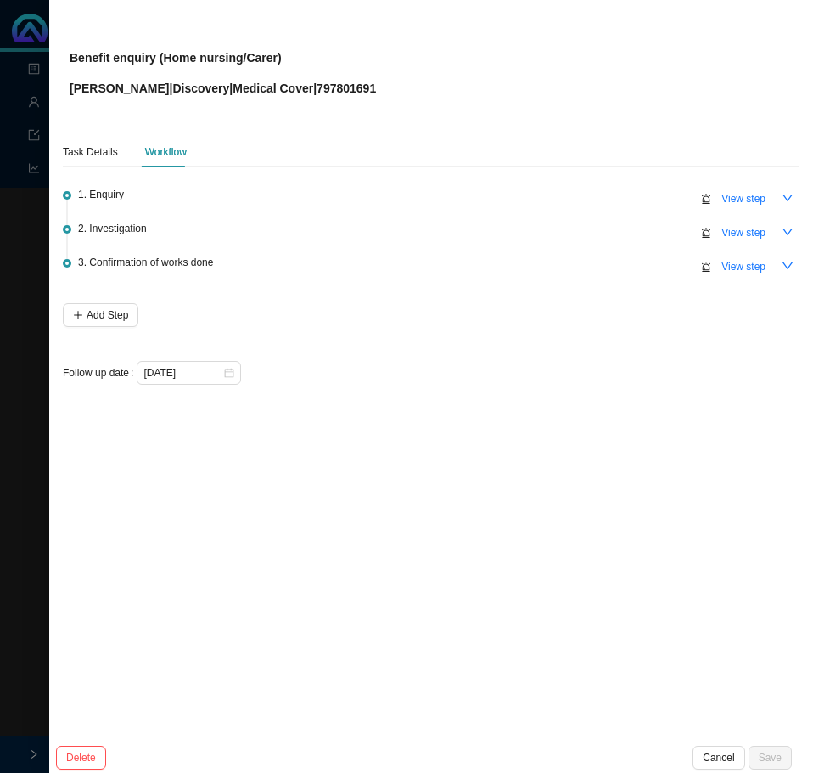
click at [14, 90] on div at bounding box center [406, 386] width 813 height 773
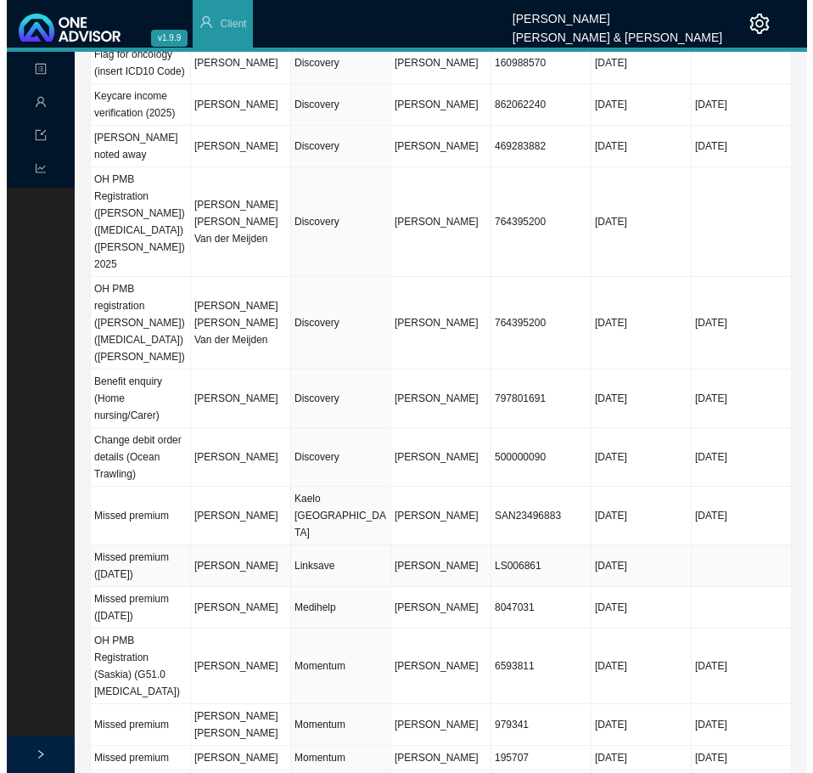
scroll to position [244, 0]
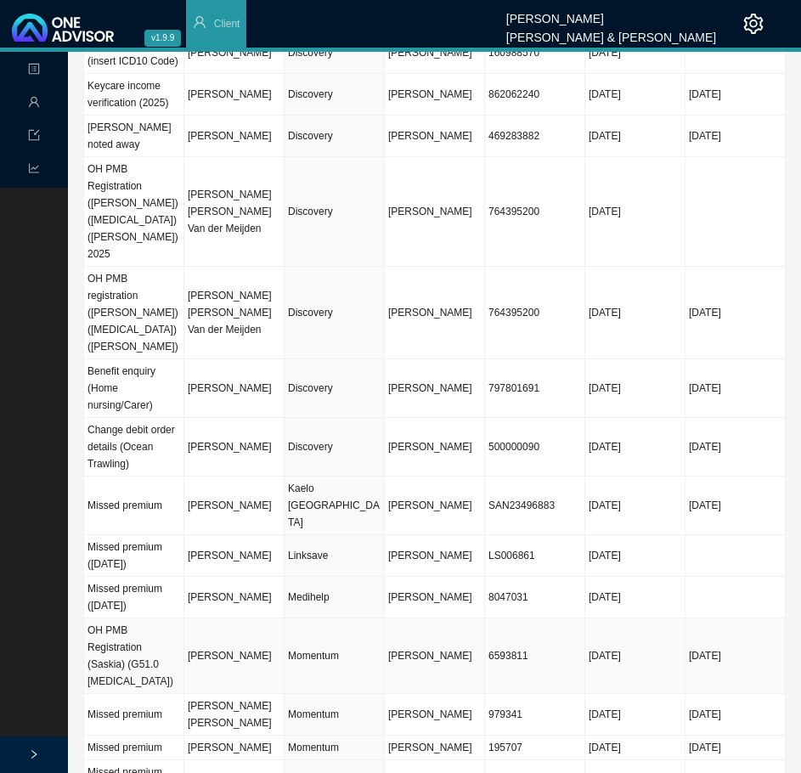
click at [352, 618] on td "Momentum" at bounding box center [334, 656] width 100 height 76
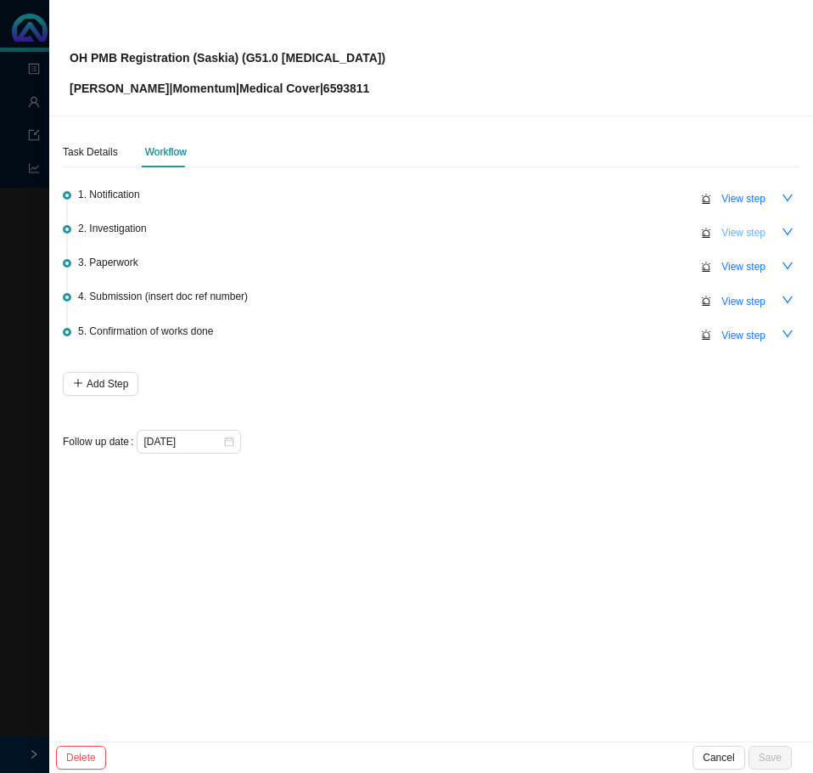
click at [760, 228] on span "View step" at bounding box center [744, 232] width 44 height 17
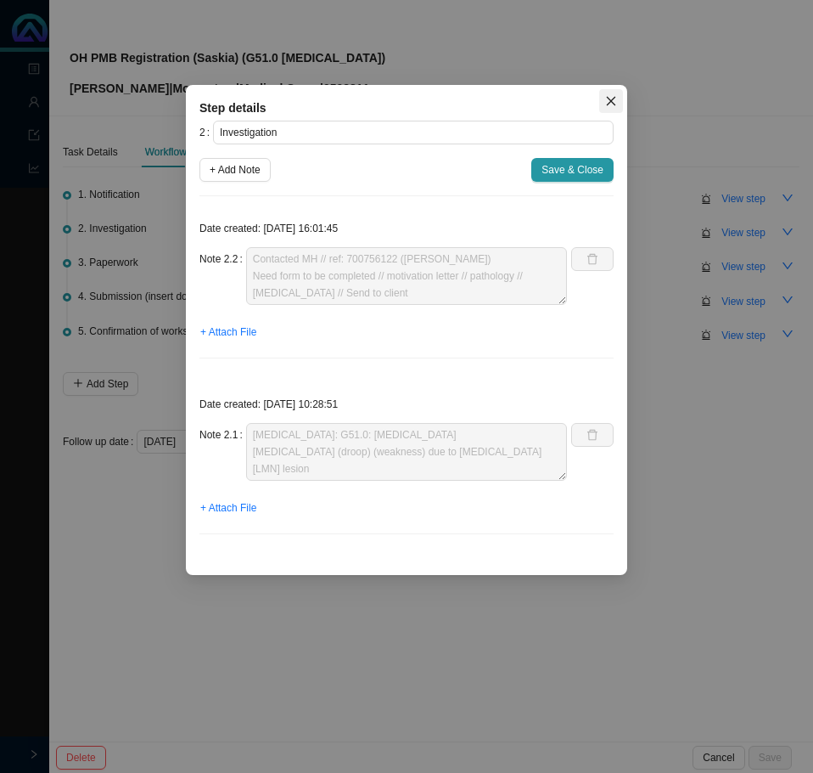
click at [615, 95] on icon "close" at bounding box center [611, 101] width 12 height 12
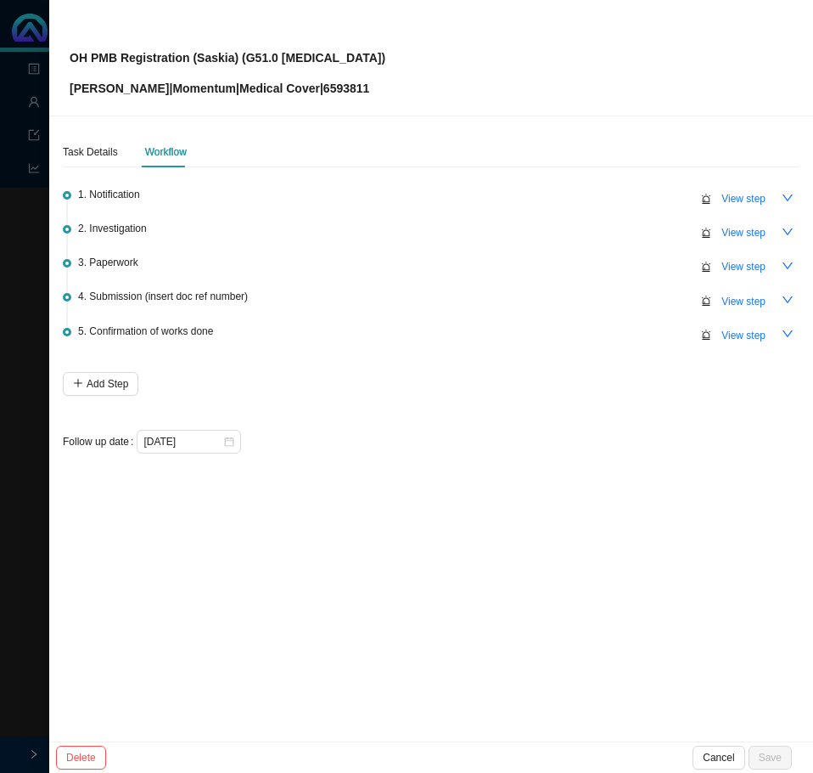
drag, startPoint x: 759, startPoint y: 260, endPoint x: 695, endPoint y: 284, distance: 68.3
click at [759, 260] on span "View step" at bounding box center [744, 266] width 44 height 17
type input "Paperwork"
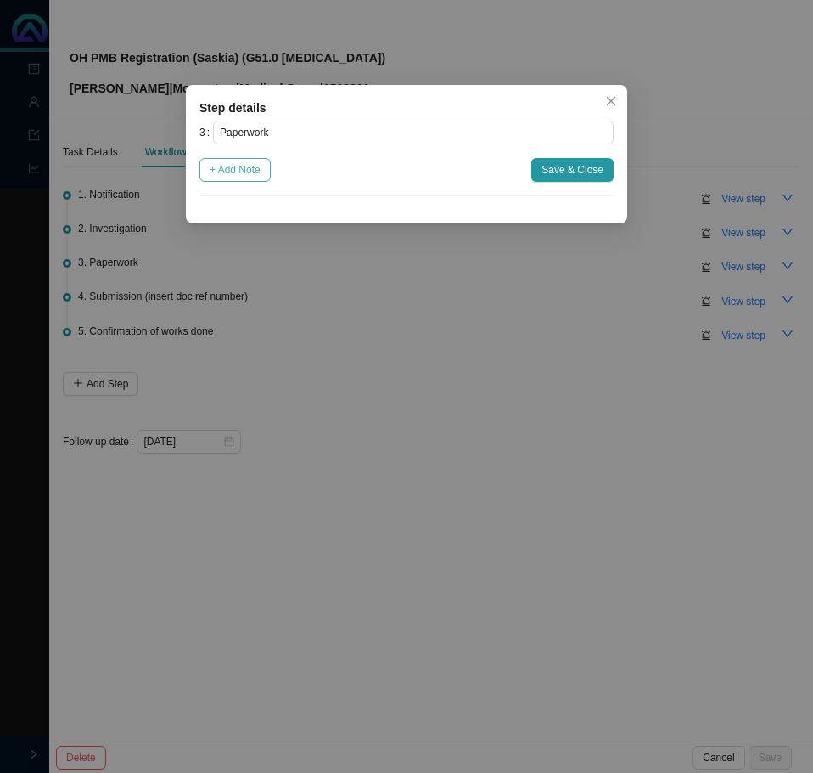
click at [229, 173] on span "+ Add Note" at bounding box center [235, 169] width 51 height 17
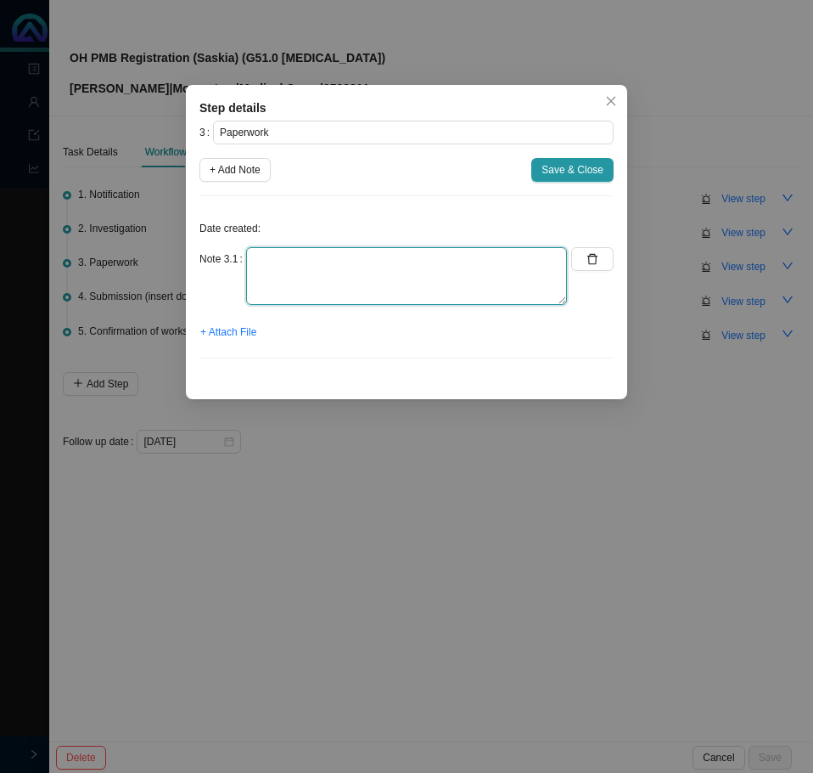
drag, startPoint x: 308, startPoint y: 262, endPoint x: 318, endPoint y: 273, distance: 13.8
click at [308, 263] on textarea at bounding box center [406, 276] width 321 height 58
type textarea "Sent form & supporting documents that will be required"
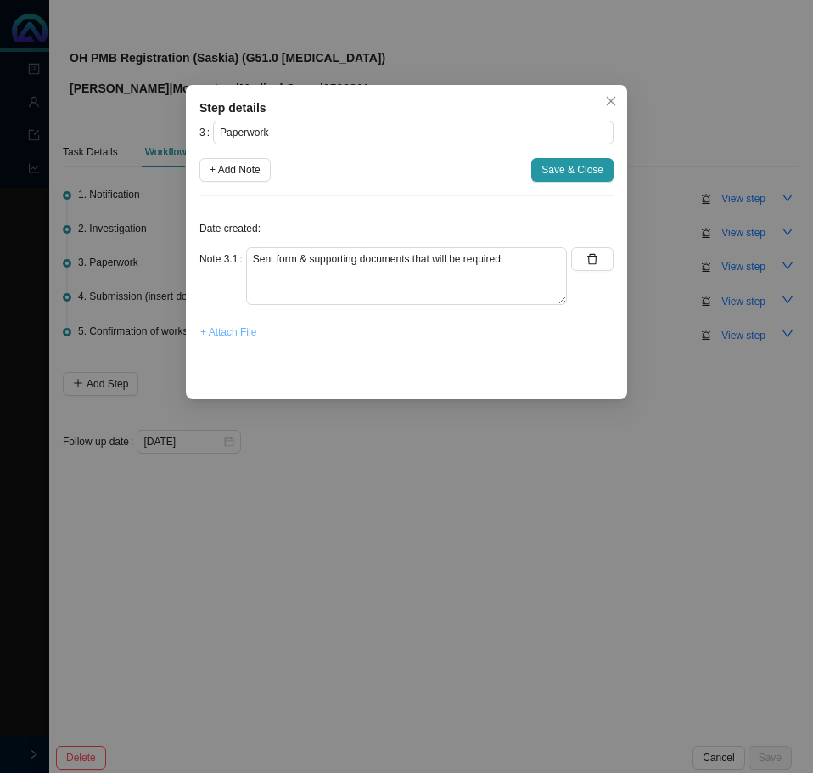
click at [236, 334] on span "+ Attach File" at bounding box center [228, 331] width 56 height 17
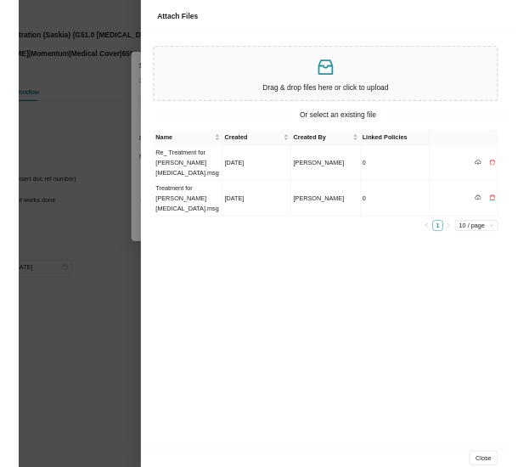
scroll to position [238, 0]
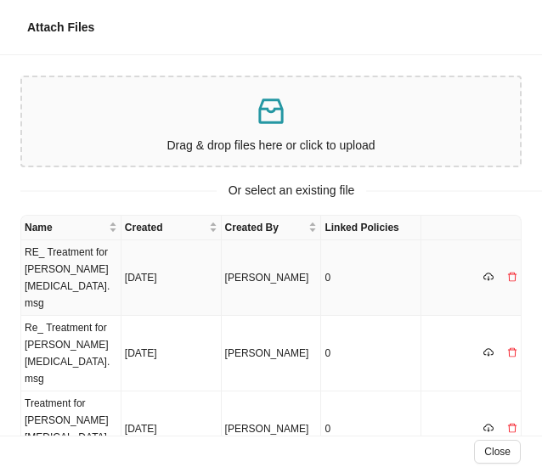
click at [71, 267] on td "RE_ Treatment for [PERSON_NAME][MEDICAL_DATA].msg" at bounding box center [71, 278] width 100 height 76
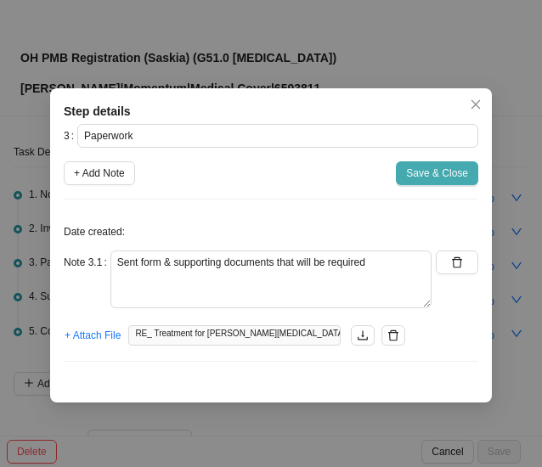
click at [426, 172] on span "Save & Close" at bounding box center [437, 173] width 62 height 17
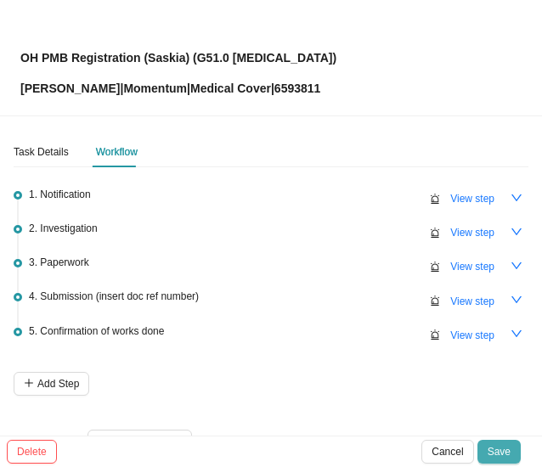
click at [503, 447] on span "Save" at bounding box center [498, 451] width 23 height 17
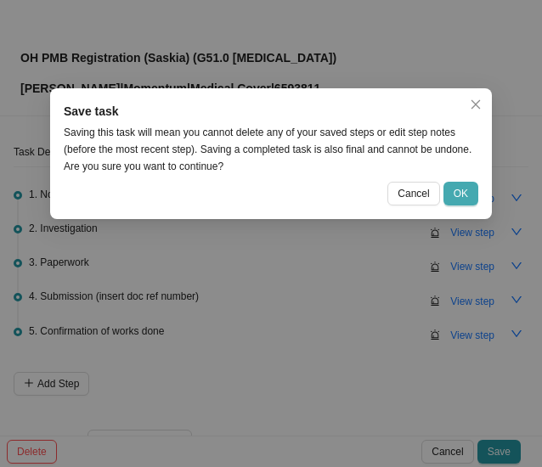
click at [452, 194] on button "OK" at bounding box center [460, 194] width 35 height 24
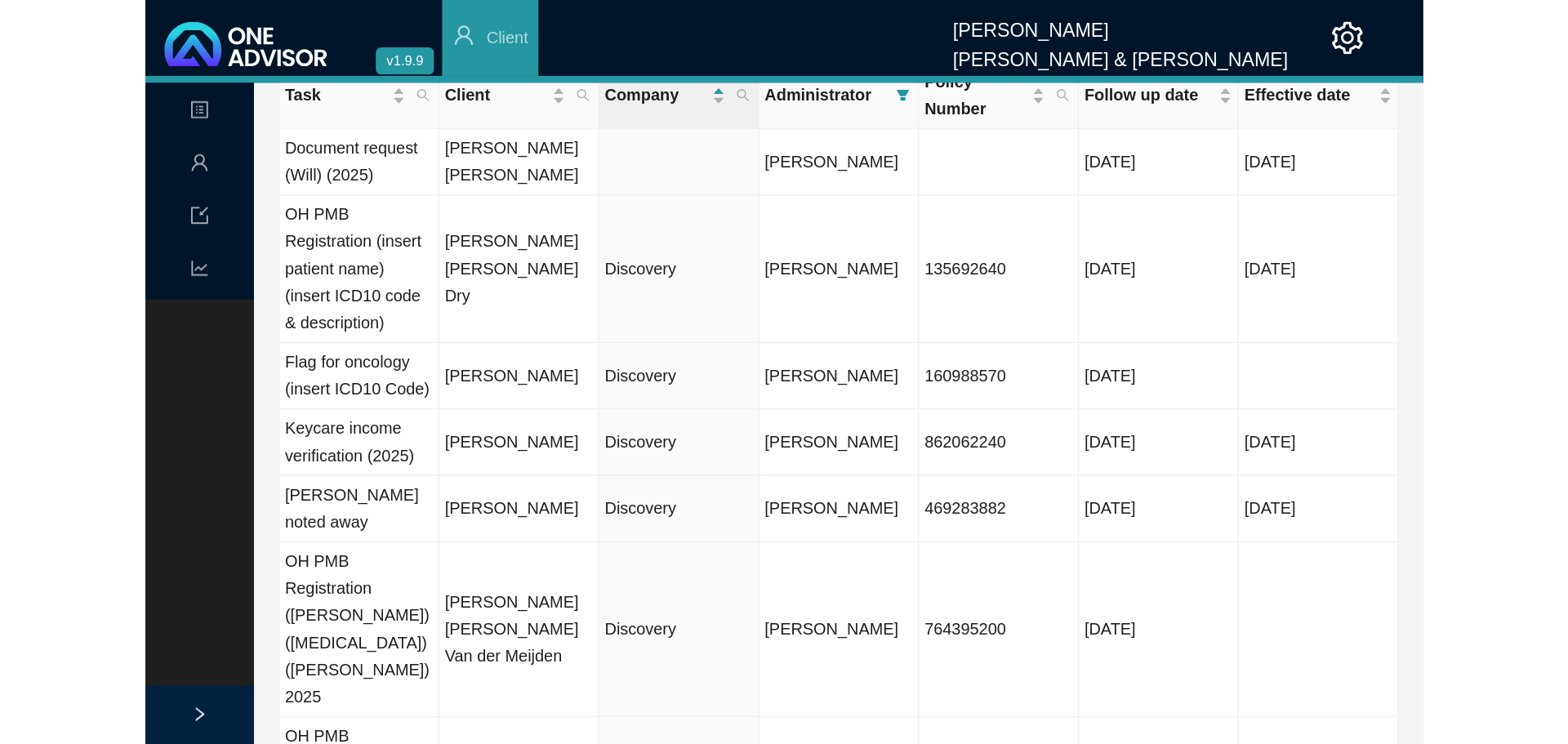
scroll to position [0, 0]
